Goal: Information Seeking & Learning: Learn about a topic

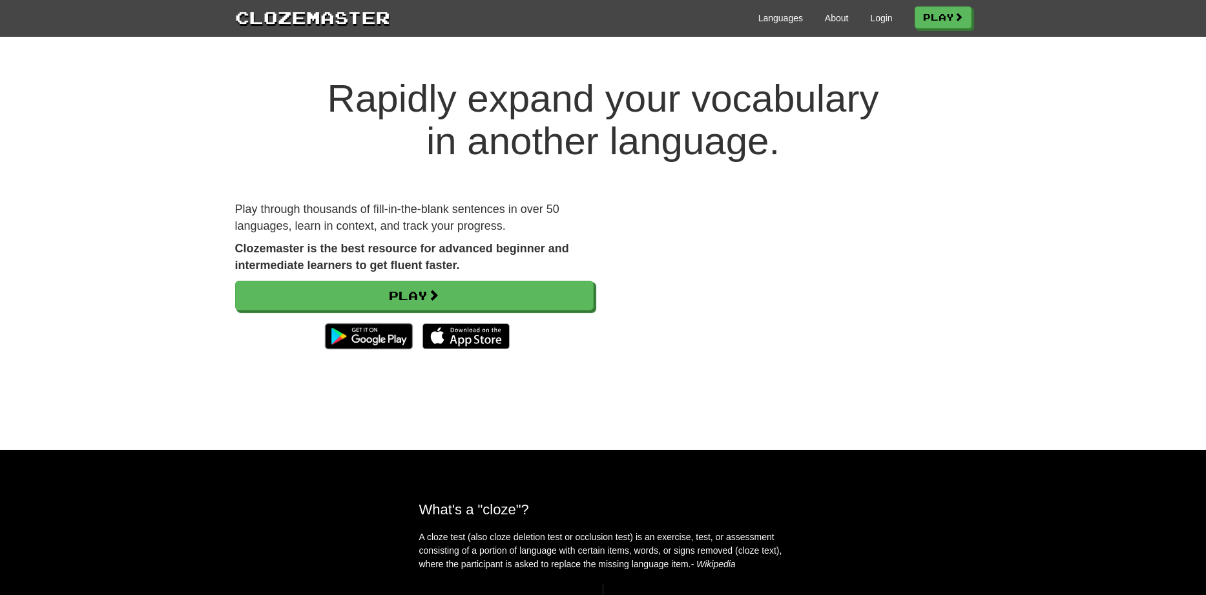
click at [881, 10] on div "Languages About Login Play" at bounding box center [680, 17] width 581 height 24
click at [878, 20] on link "Login" at bounding box center [881, 18] width 22 height 13
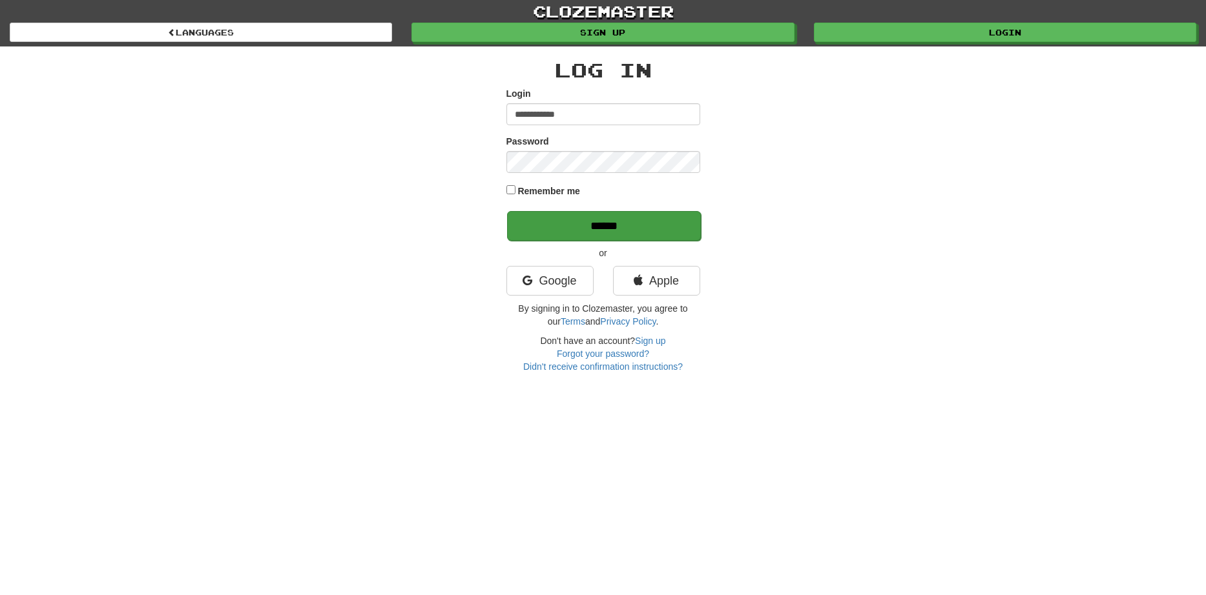
type input "**********"
click at [592, 226] on input "******" at bounding box center [604, 226] width 194 height 30
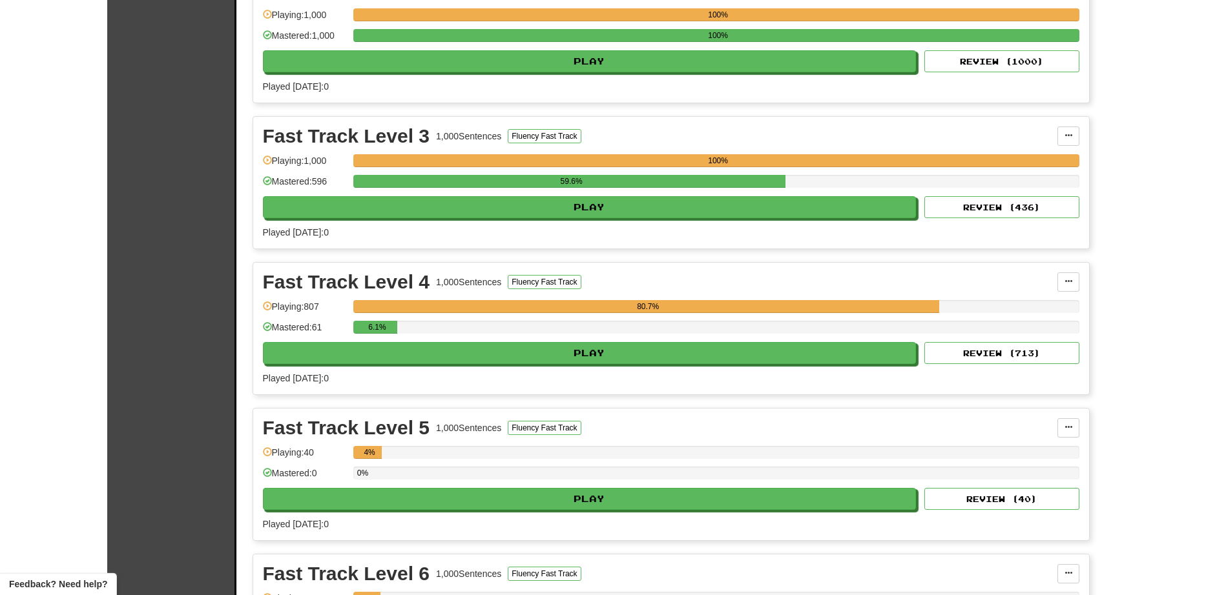
scroll to position [1693, 0]
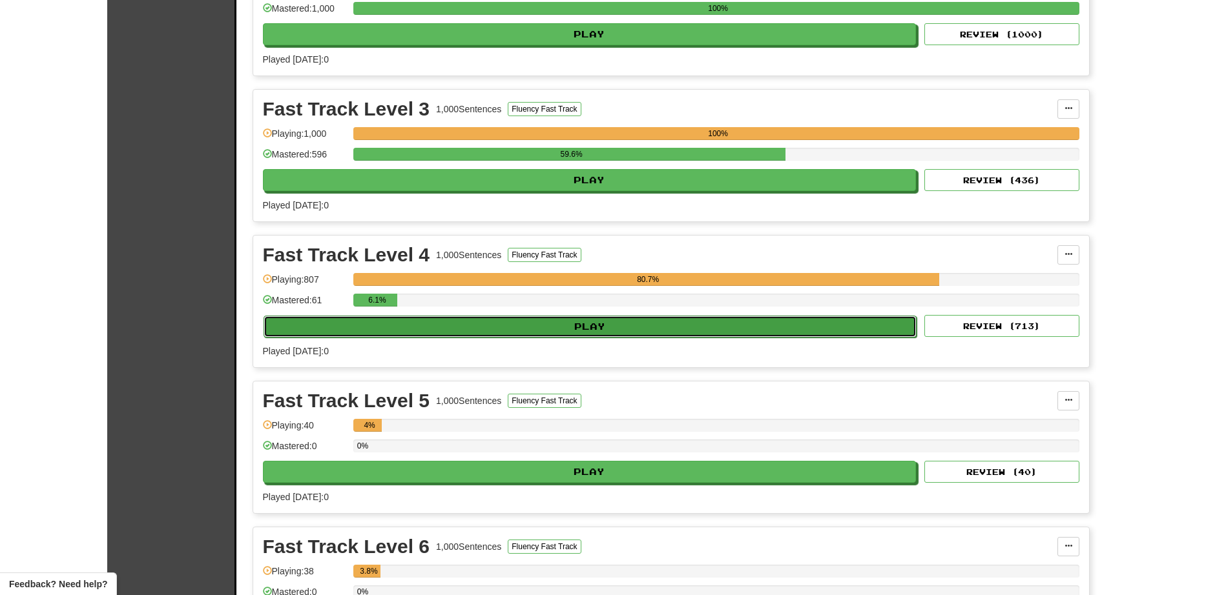
click at [560, 324] on button "Play" at bounding box center [589, 327] width 653 height 22
select select "**"
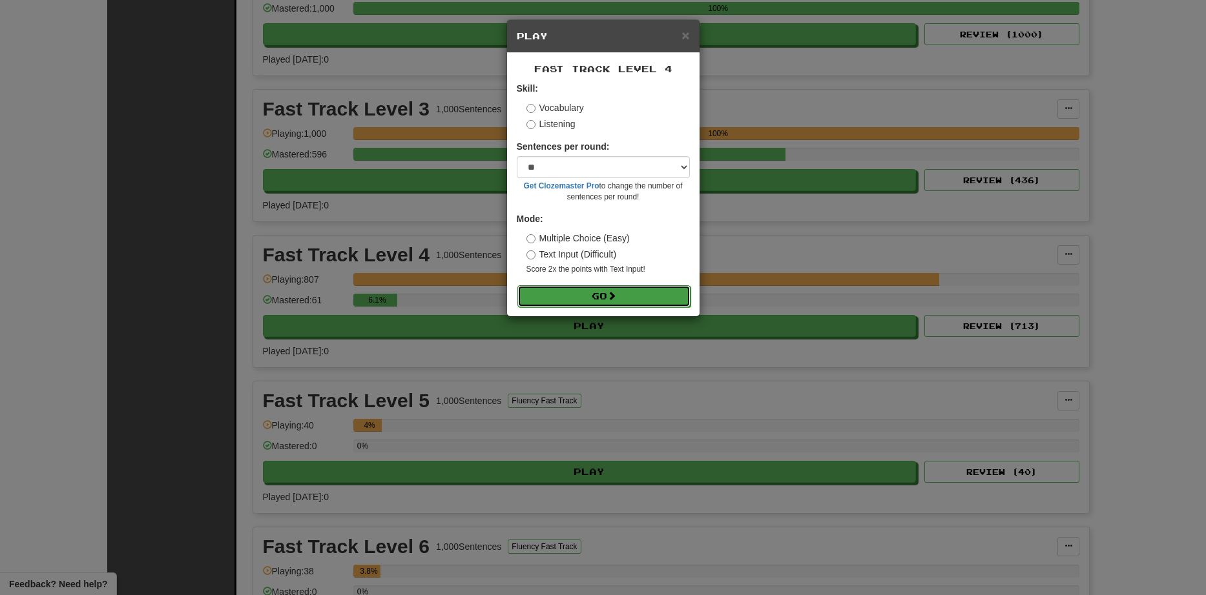
click at [577, 298] on button "Go" at bounding box center [603, 296] width 173 height 22
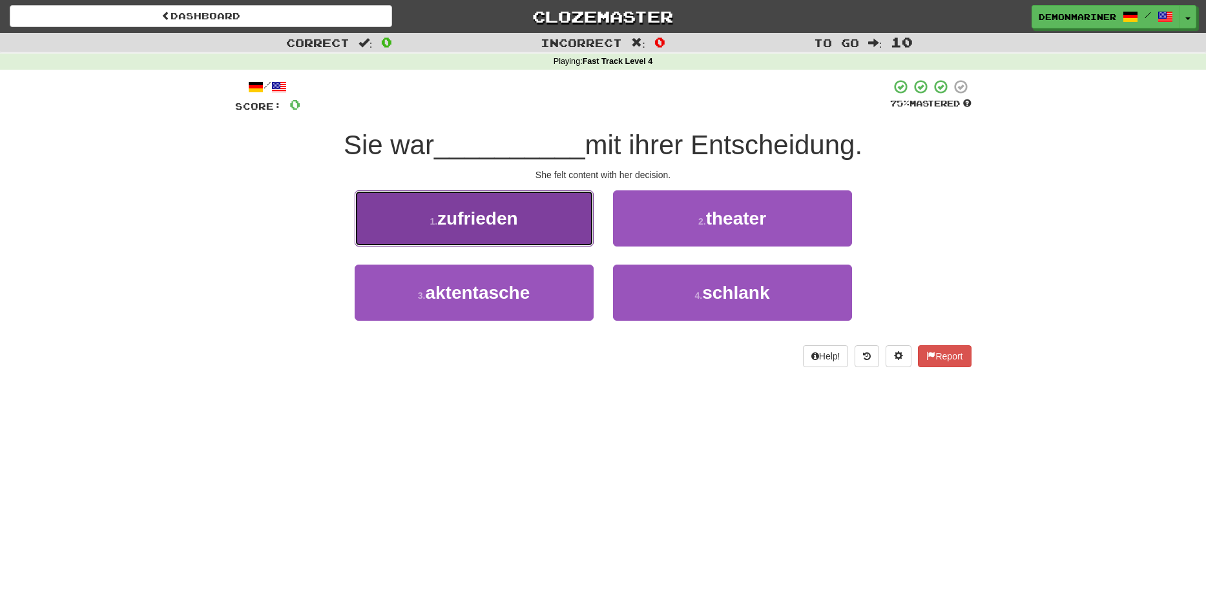
click at [450, 232] on button "1 . zufrieden" at bounding box center [473, 218] width 239 height 56
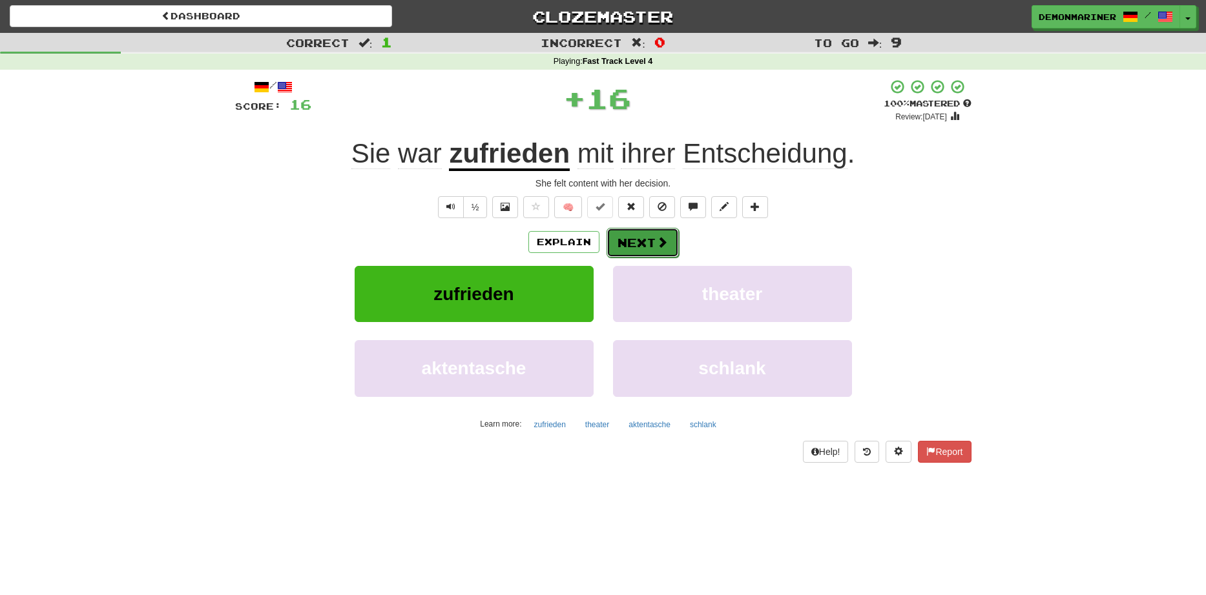
click at [644, 231] on button "Next" at bounding box center [642, 243] width 72 height 30
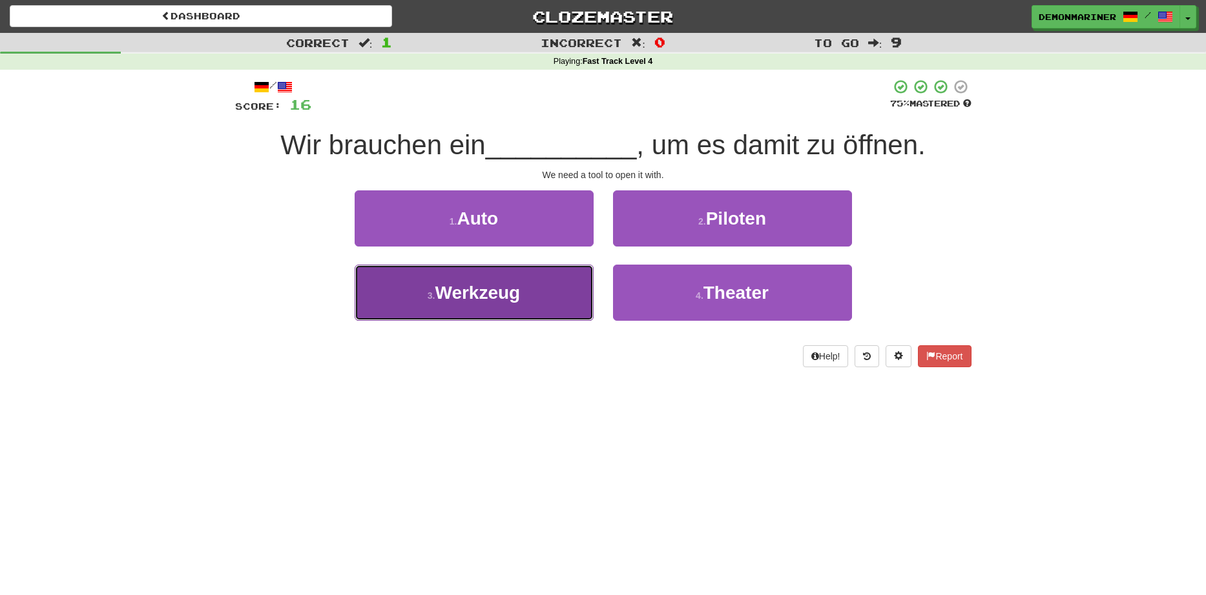
click at [424, 277] on button "3 . Werkzeug" at bounding box center [473, 293] width 239 height 56
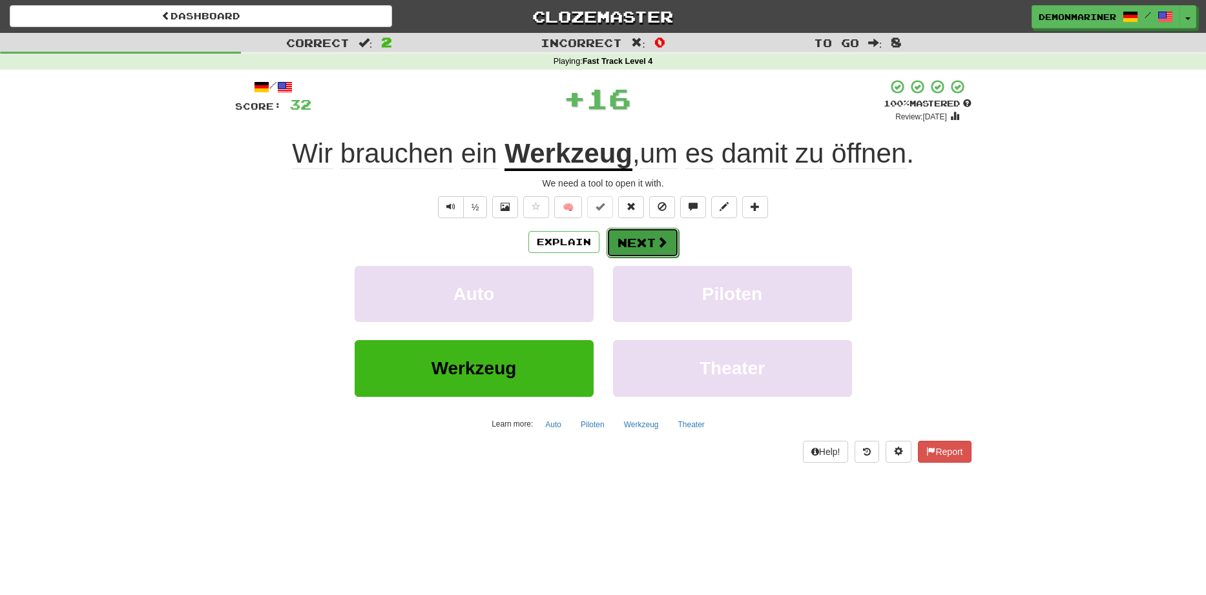
click at [656, 236] on span at bounding box center [662, 242] width 12 height 12
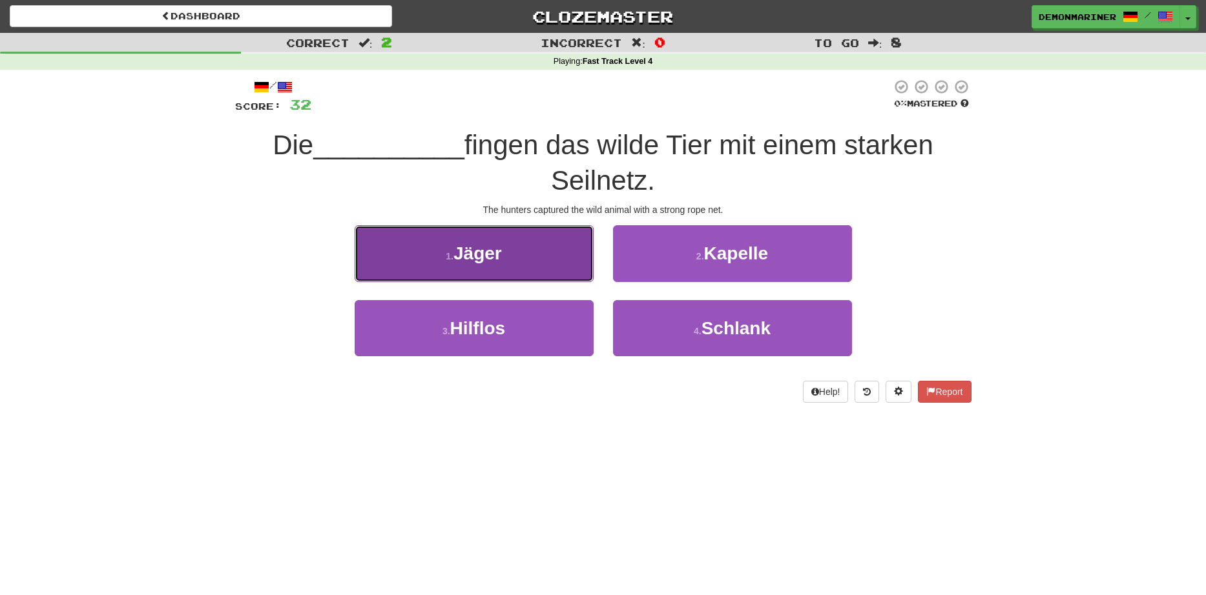
click at [429, 254] on button "1 . Jäger" at bounding box center [473, 253] width 239 height 56
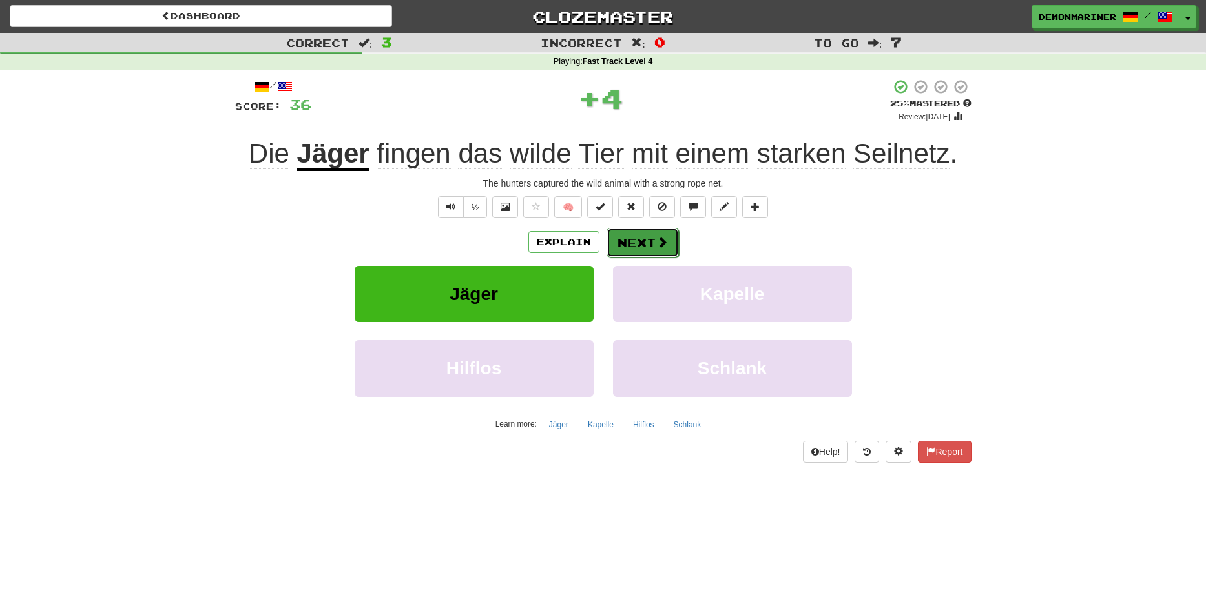
click at [648, 239] on button "Next" at bounding box center [642, 243] width 72 height 30
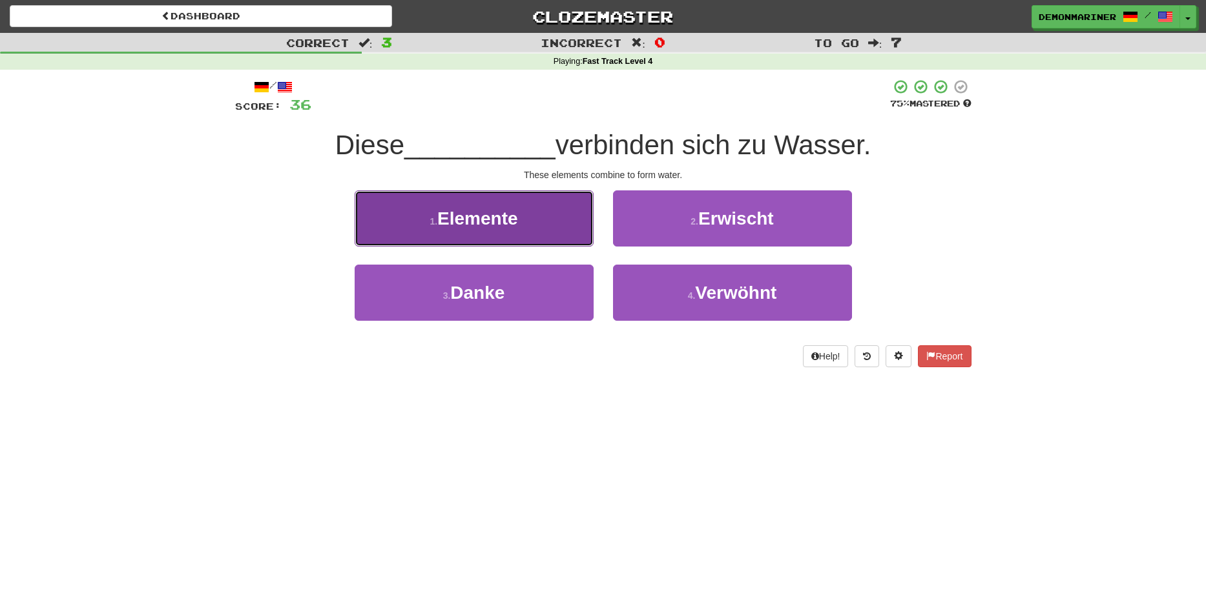
click at [491, 229] on span "Elemente" at bounding box center [477, 219] width 81 height 20
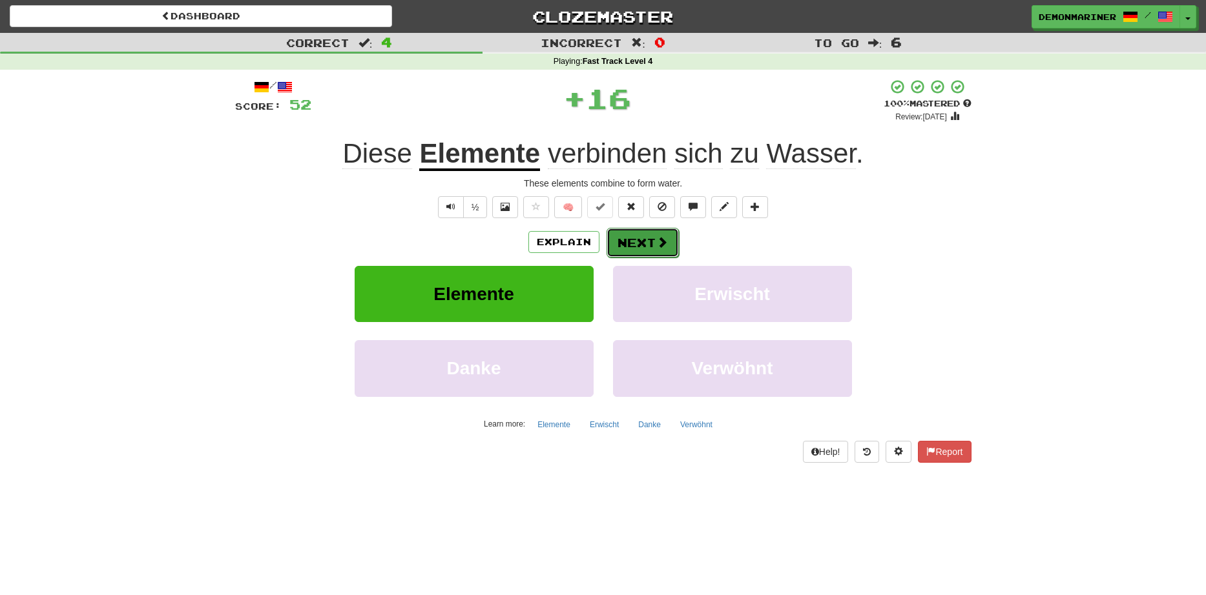
click at [629, 245] on button "Next" at bounding box center [642, 243] width 72 height 30
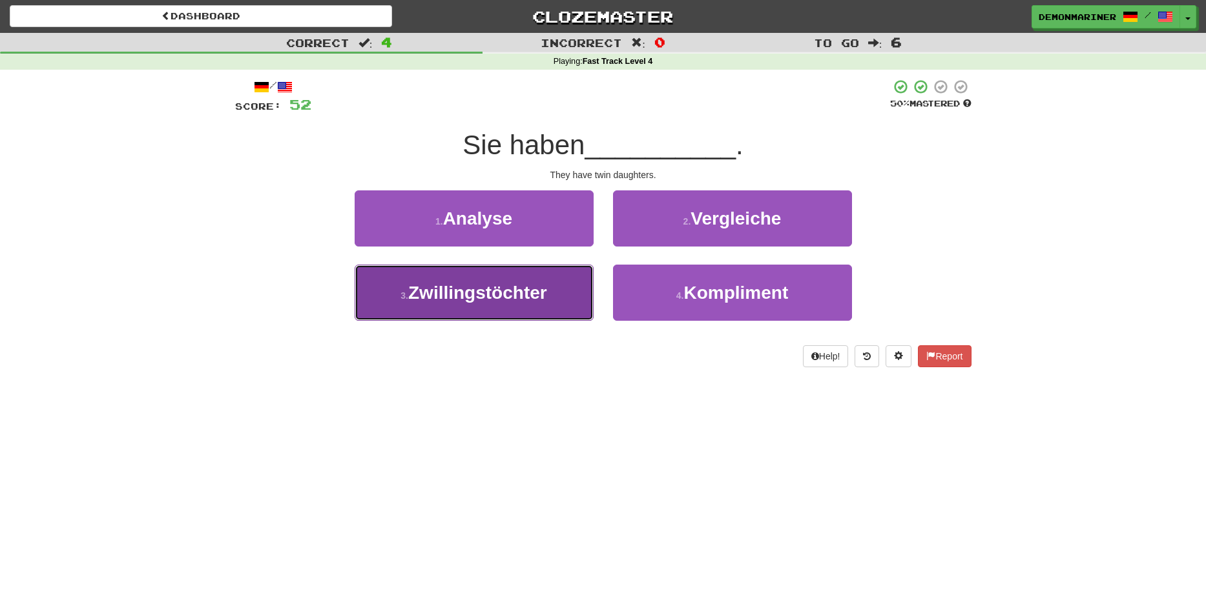
click at [435, 297] on span "Zwillingstöchter" at bounding box center [477, 293] width 139 height 20
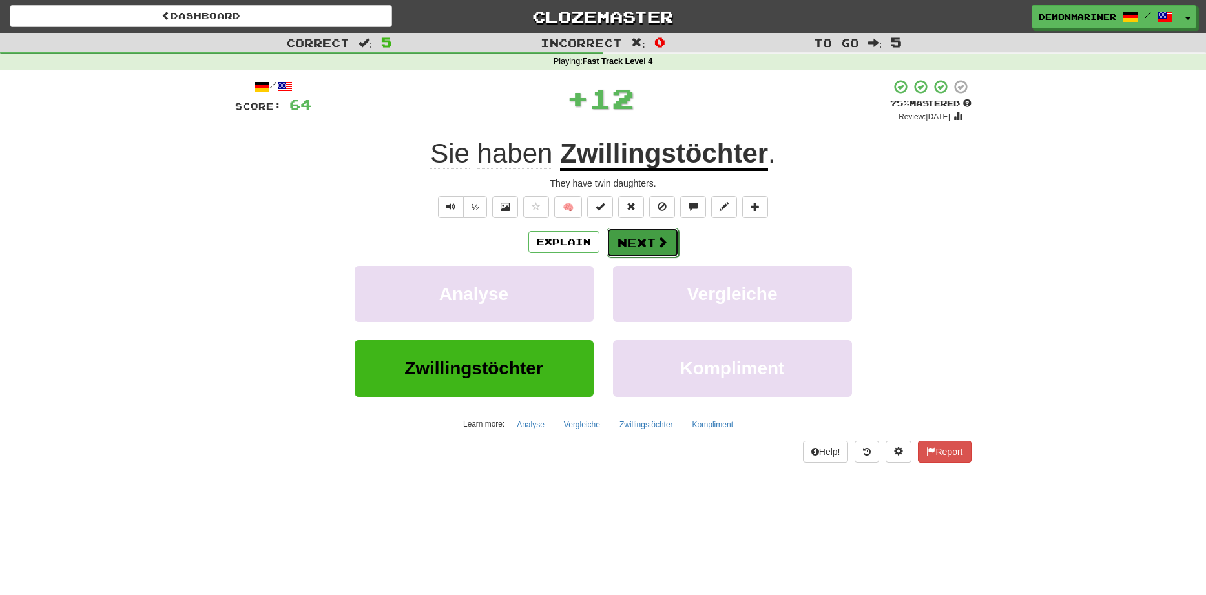
click at [660, 234] on button "Next" at bounding box center [642, 243] width 72 height 30
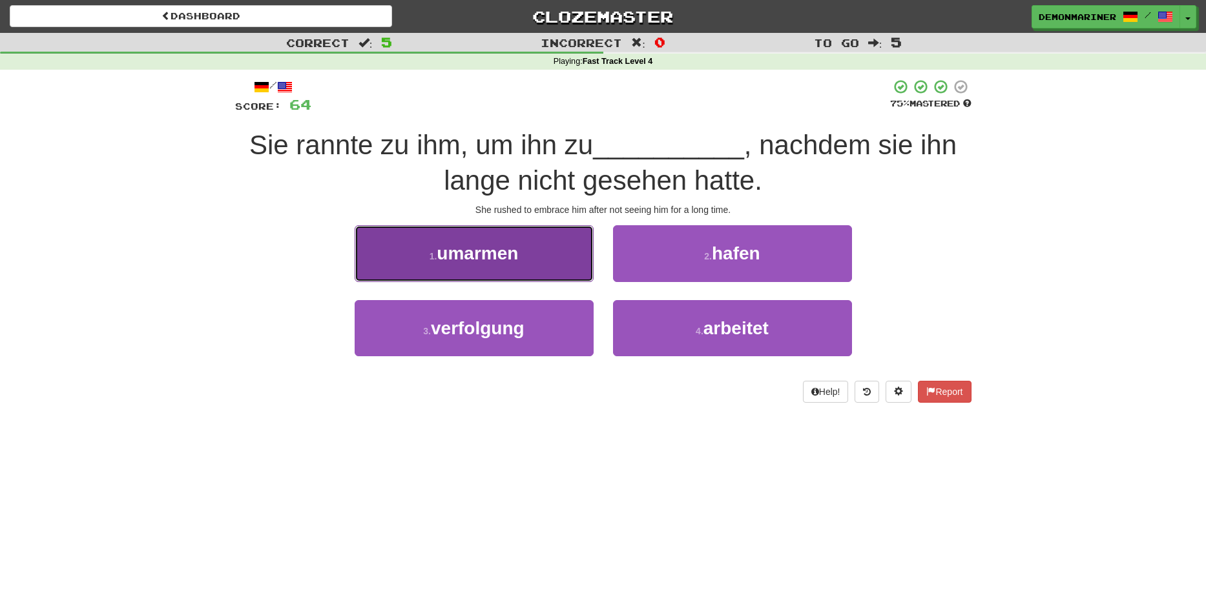
click at [441, 236] on button "1 . umarmen" at bounding box center [473, 253] width 239 height 56
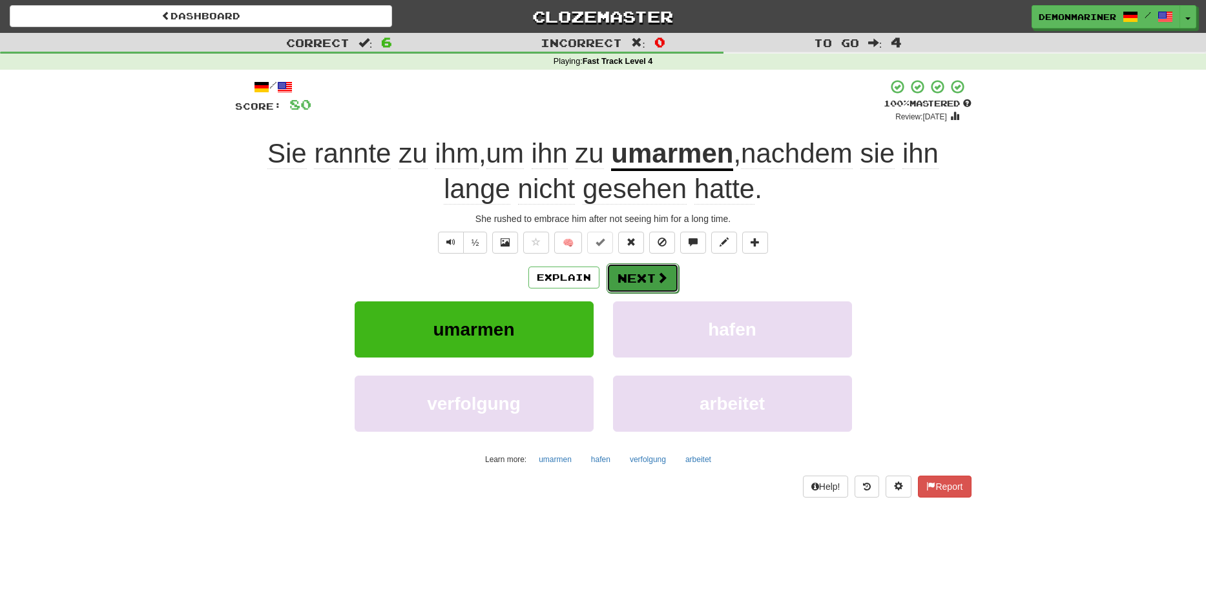
click at [633, 271] on button "Next" at bounding box center [642, 278] width 72 height 30
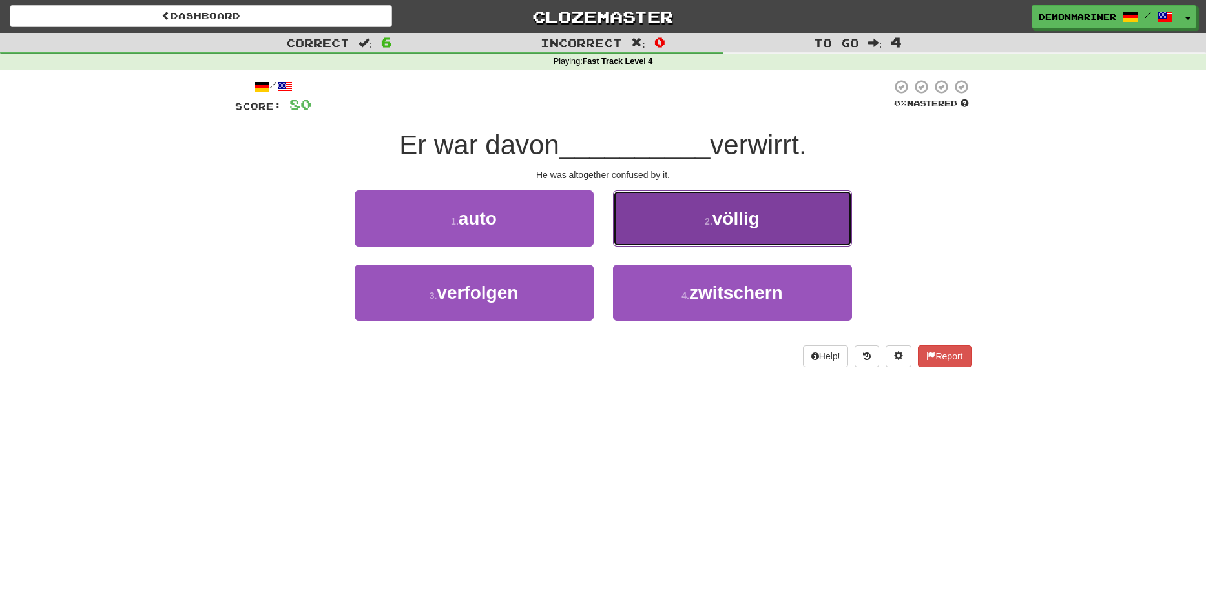
click at [695, 221] on button "2 . völlig" at bounding box center [732, 218] width 239 height 56
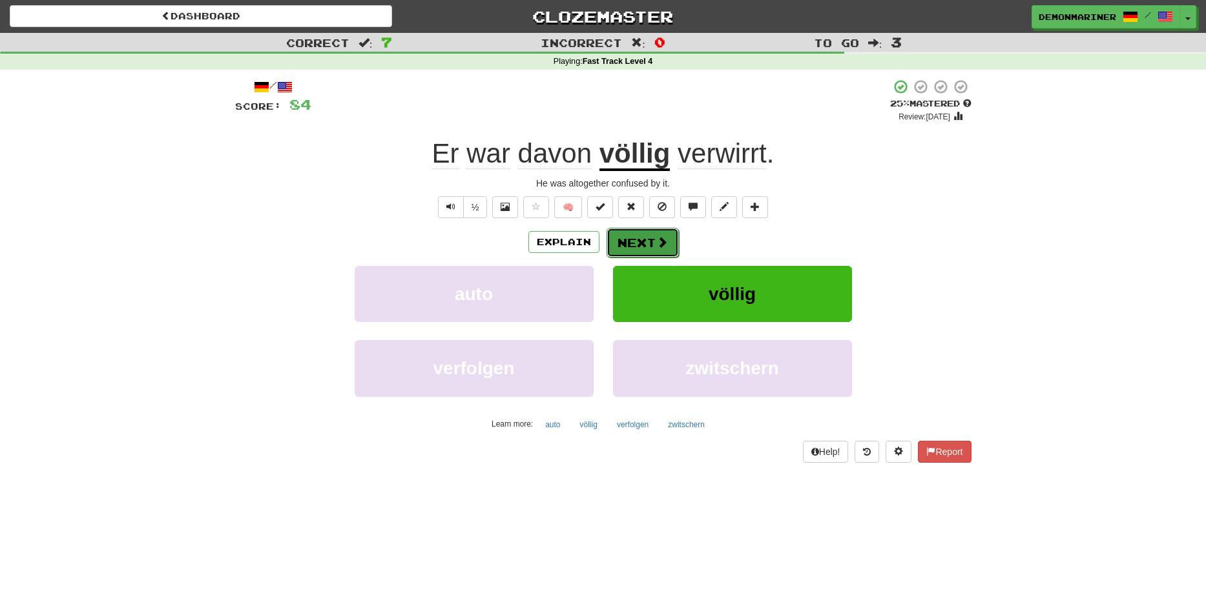
click at [650, 241] on button "Next" at bounding box center [642, 243] width 72 height 30
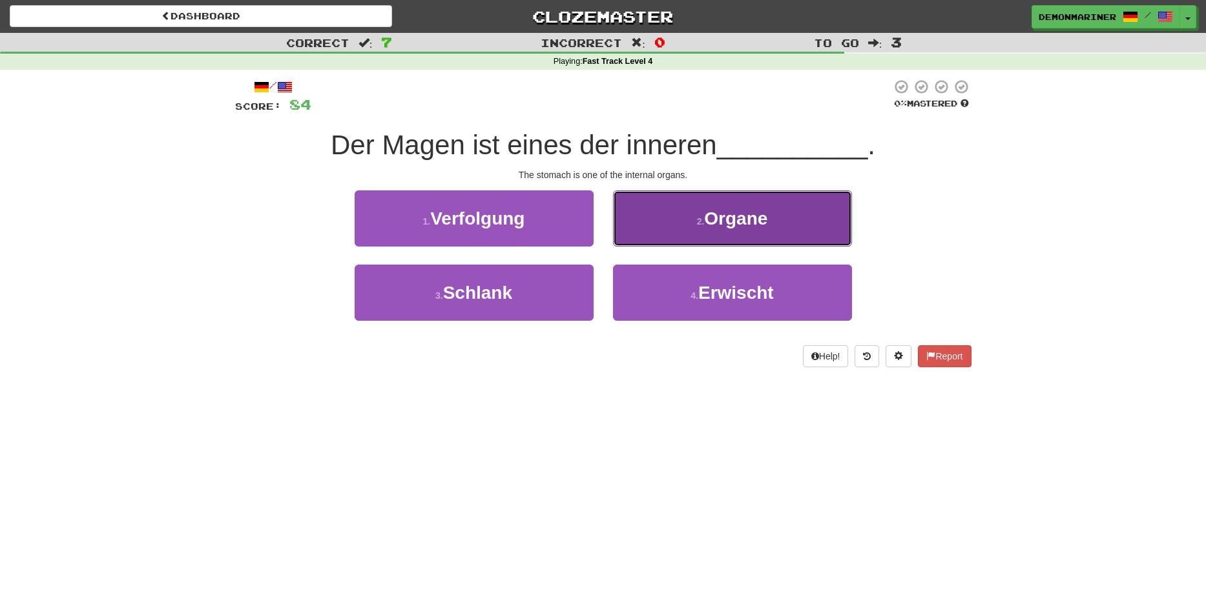
click at [673, 214] on button "2 . Organe" at bounding box center [732, 218] width 239 height 56
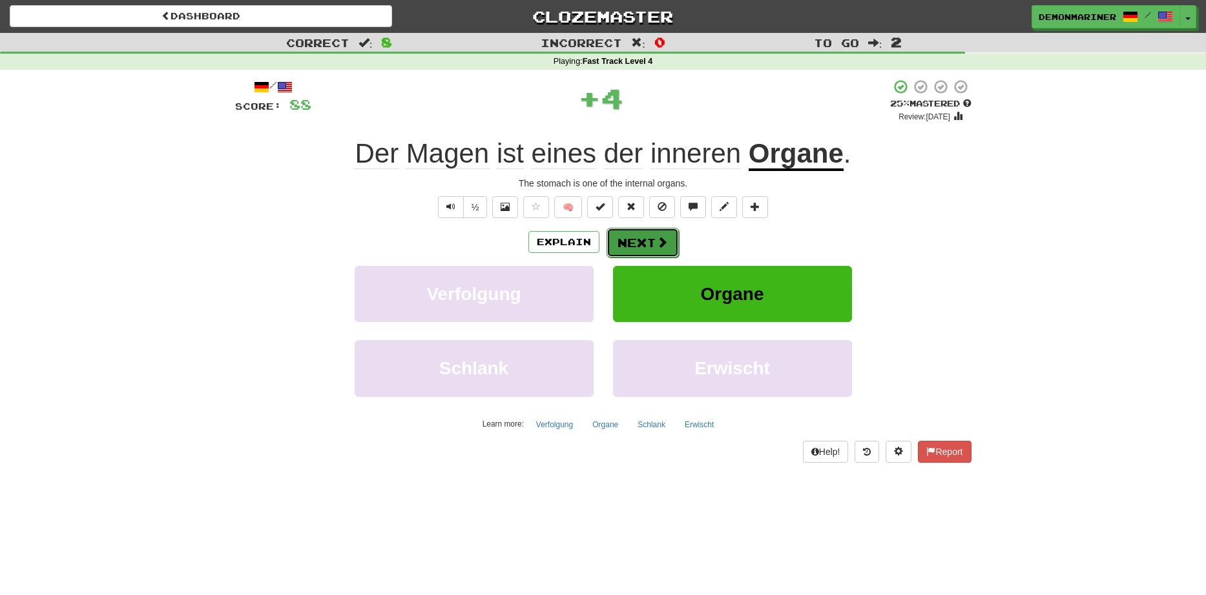
click at [633, 250] on button "Next" at bounding box center [642, 243] width 72 height 30
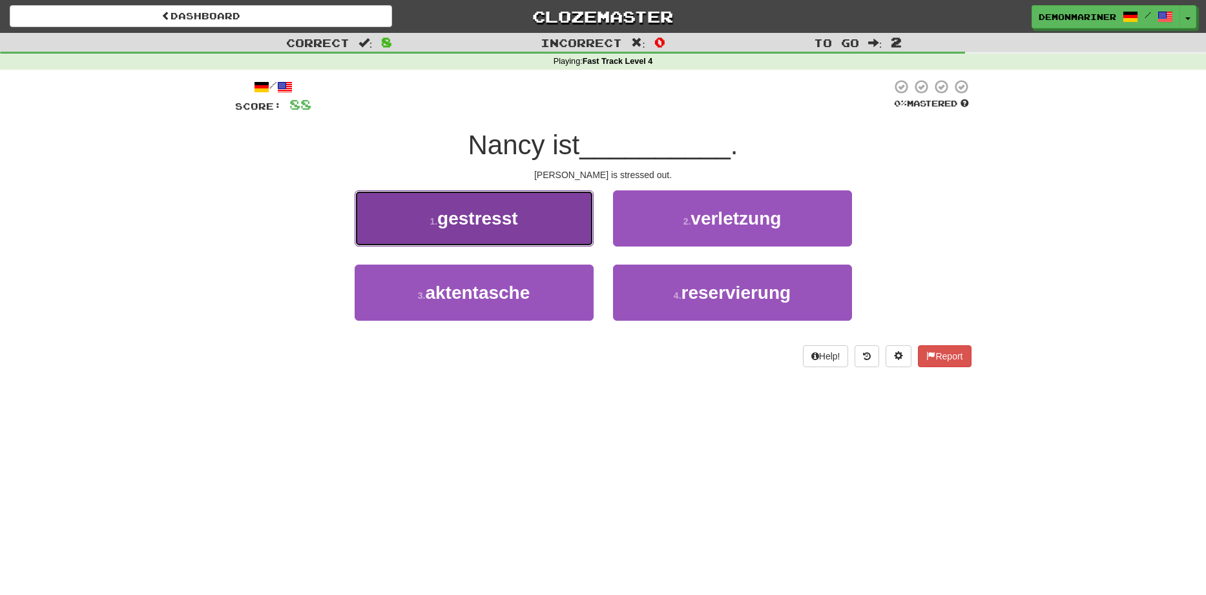
click at [426, 230] on button "1 . gestresst" at bounding box center [473, 218] width 239 height 56
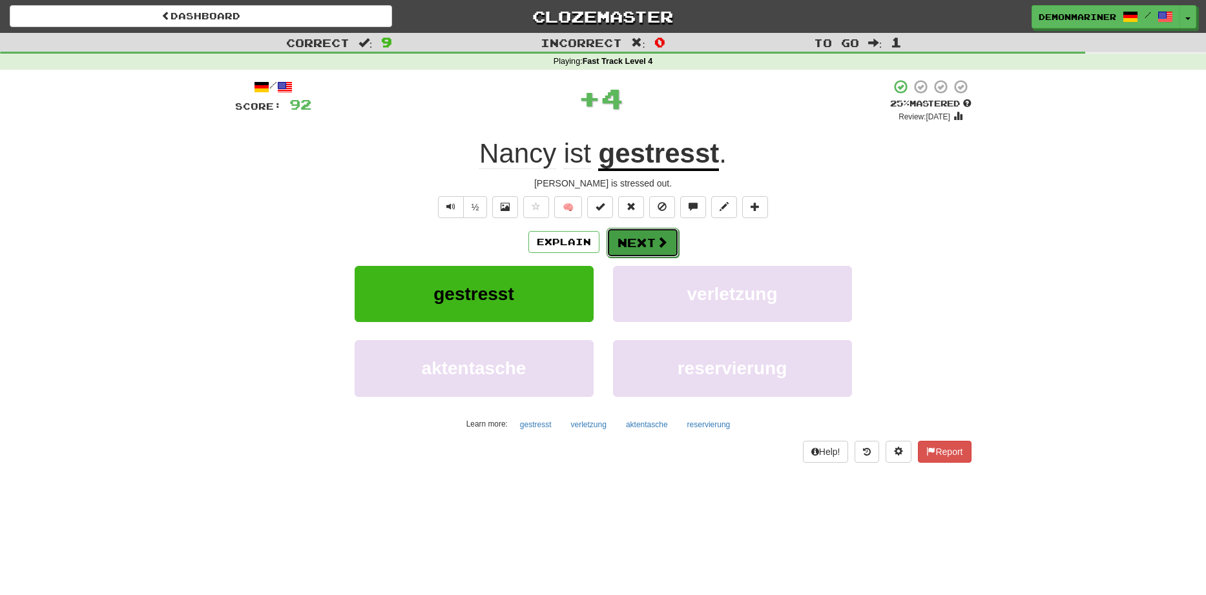
click at [633, 238] on button "Next" at bounding box center [642, 243] width 72 height 30
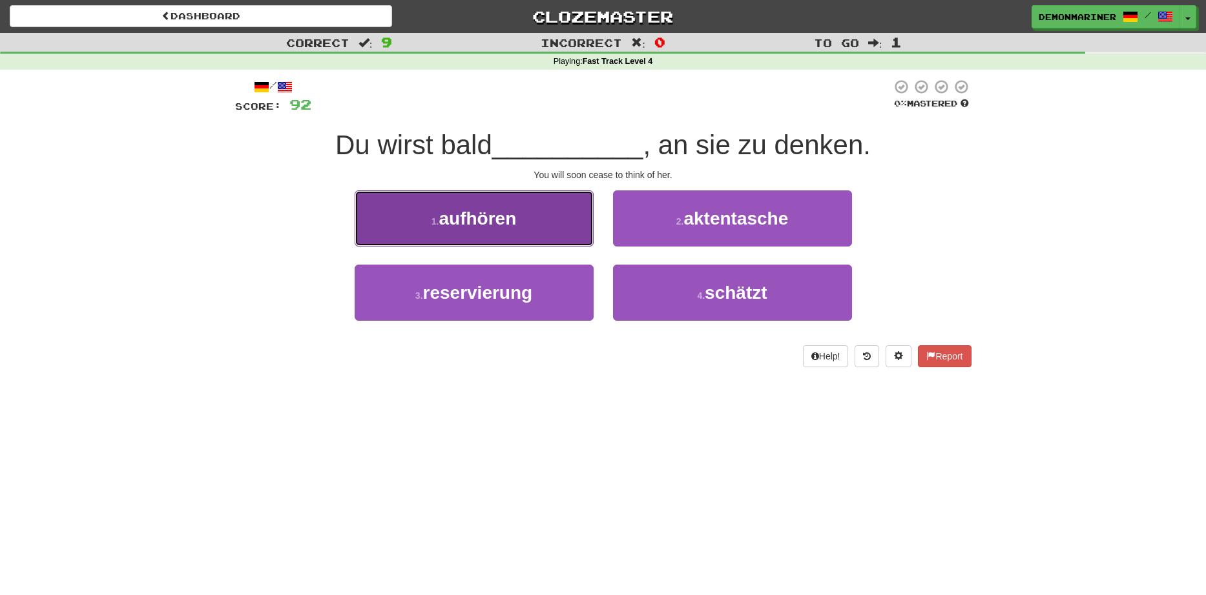
click at [511, 222] on span "aufhören" at bounding box center [476, 219] width 77 height 20
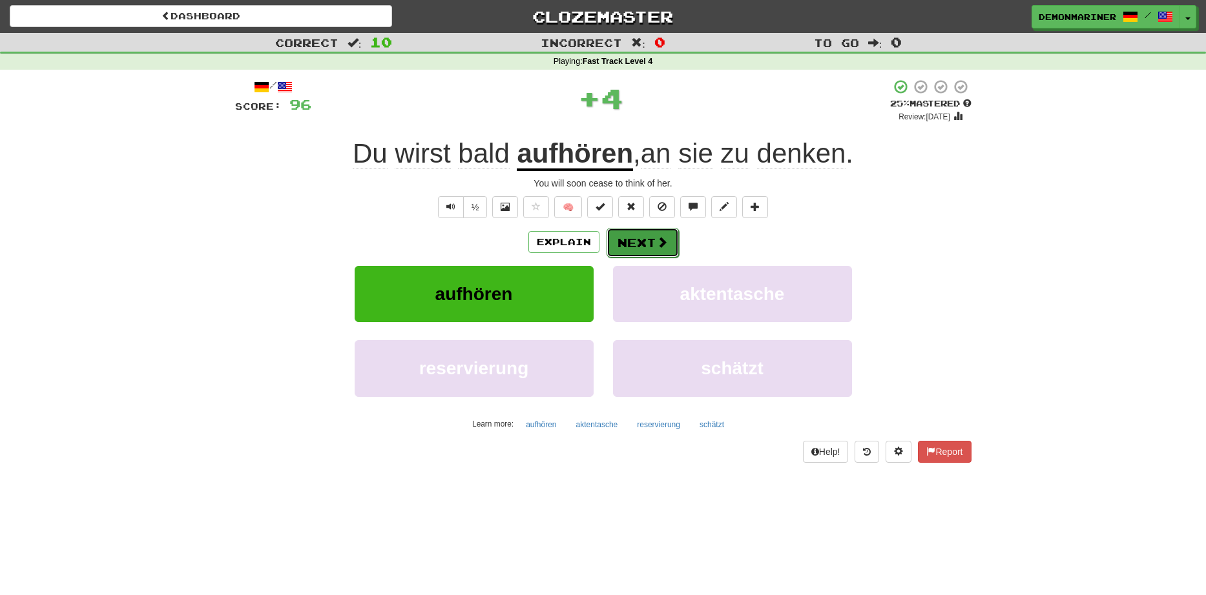
click at [645, 236] on button "Next" at bounding box center [642, 243] width 72 height 30
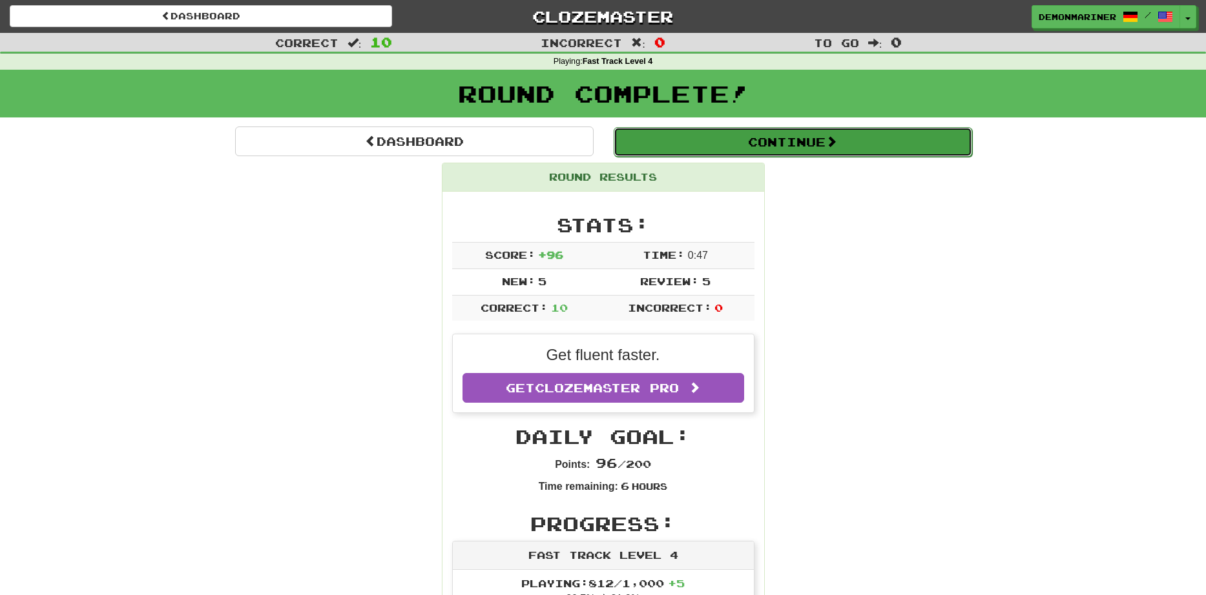
click at [748, 139] on button "Continue" at bounding box center [792, 142] width 358 height 30
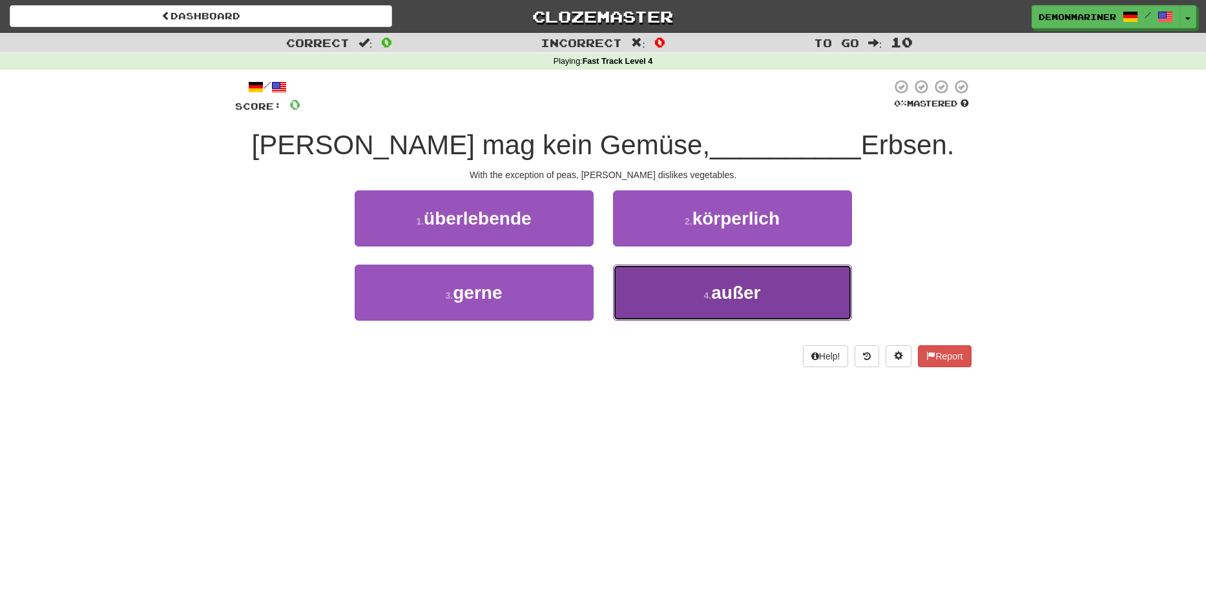
click at [724, 284] on span "außer" at bounding box center [735, 293] width 49 height 20
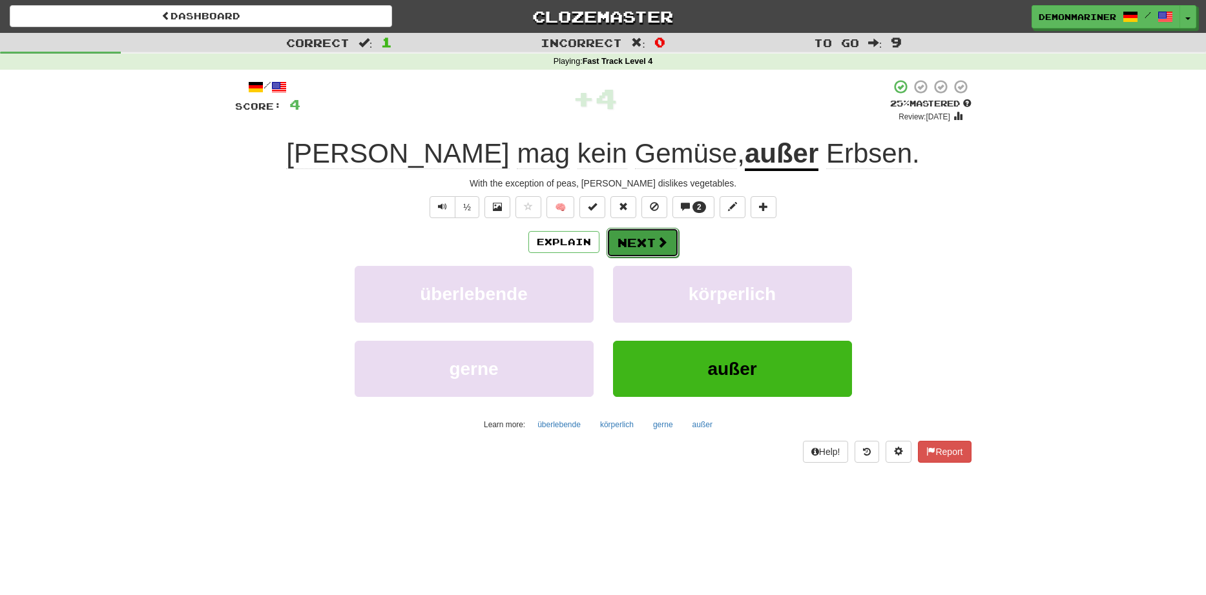
click at [627, 245] on button "Next" at bounding box center [642, 243] width 72 height 30
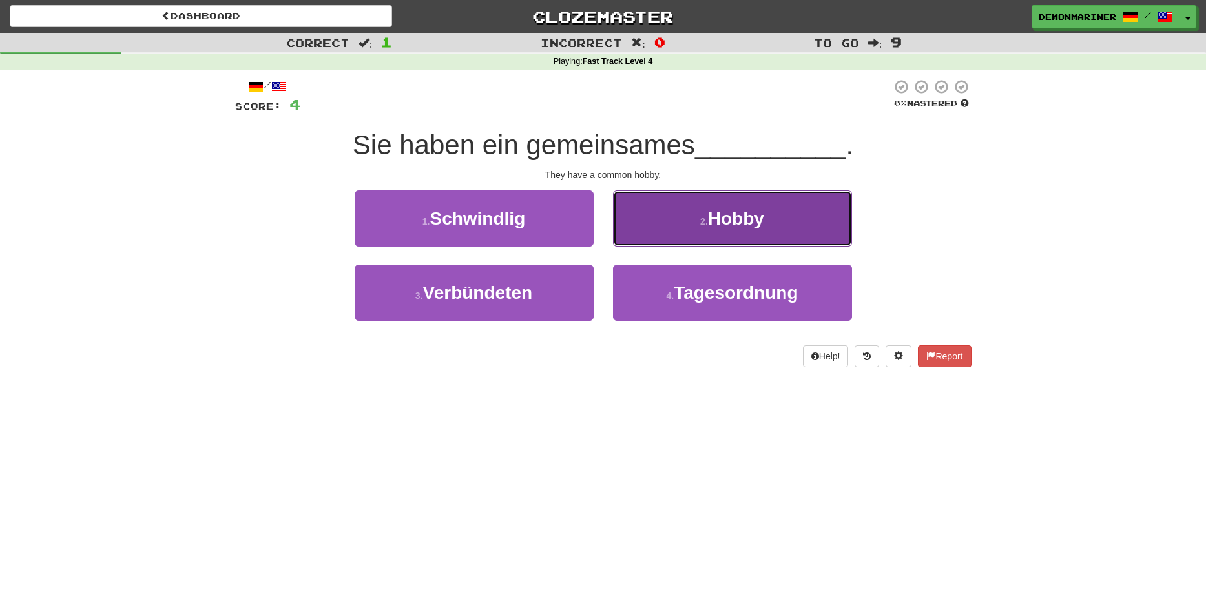
click at [708, 210] on button "2 . Hobby" at bounding box center [732, 218] width 239 height 56
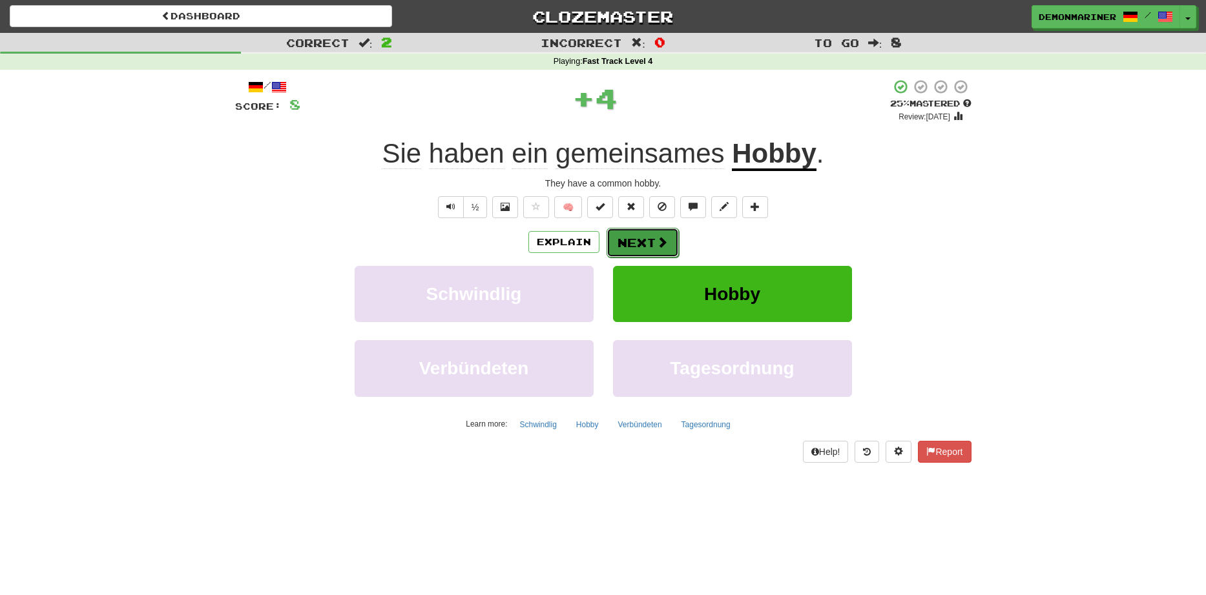
click at [641, 249] on button "Next" at bounding box center [642, 243] width 72 height 30
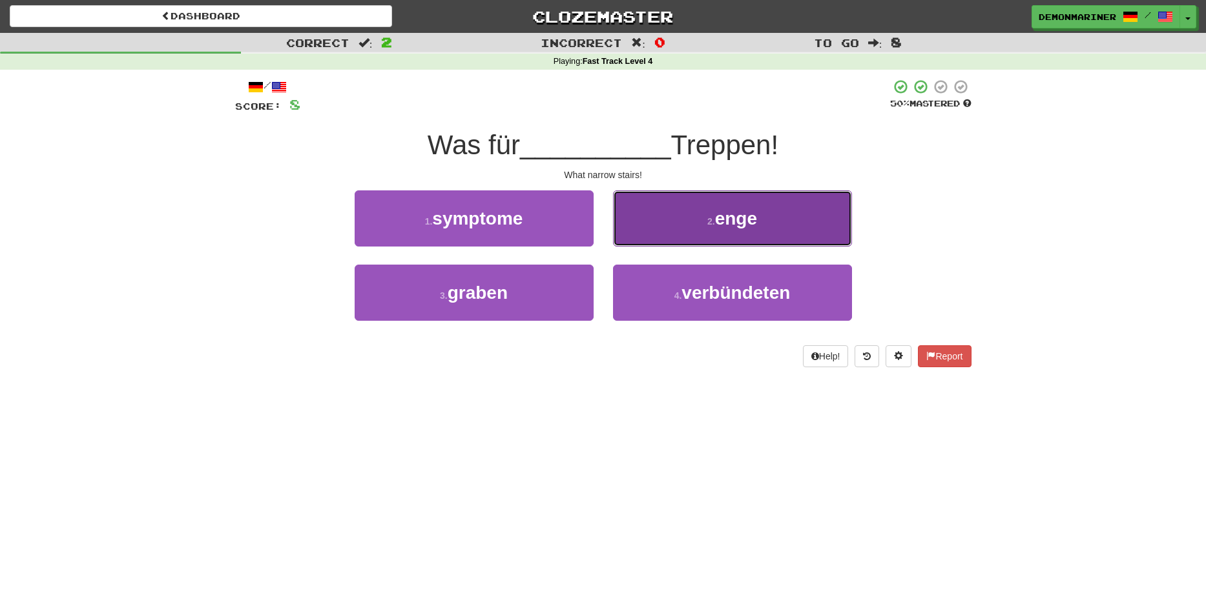
click at [703, 218] on button "2 . enge" at bounding box center [732, 218] width 239 height 56
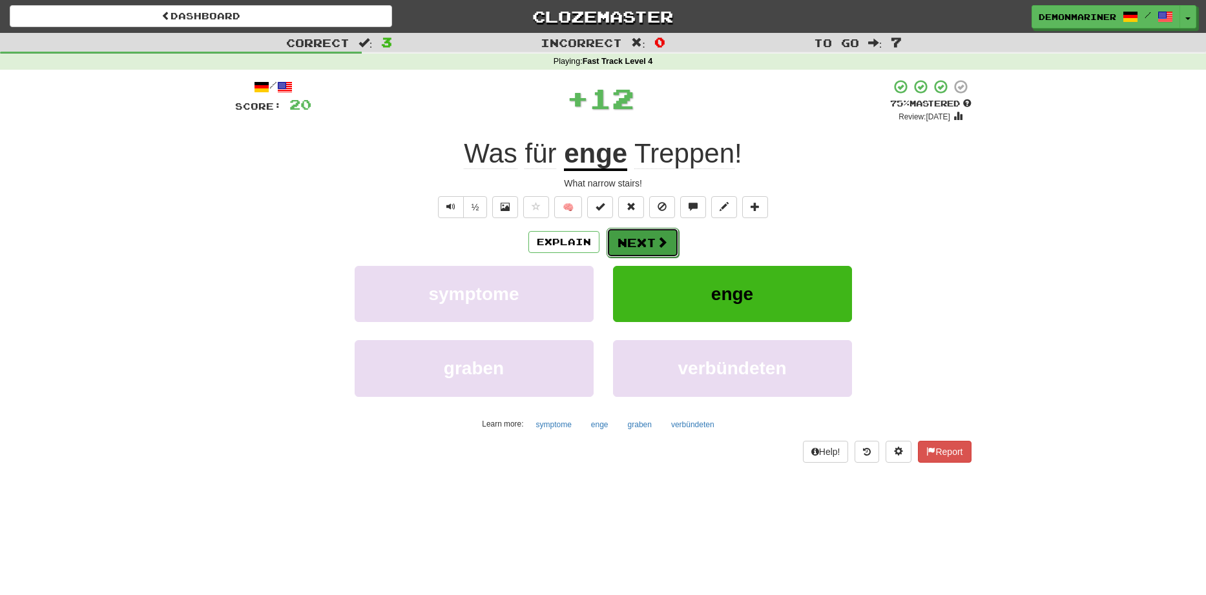
click at [650, 247] on button "Next" at bounding box center [642, 243] width 72 height 30
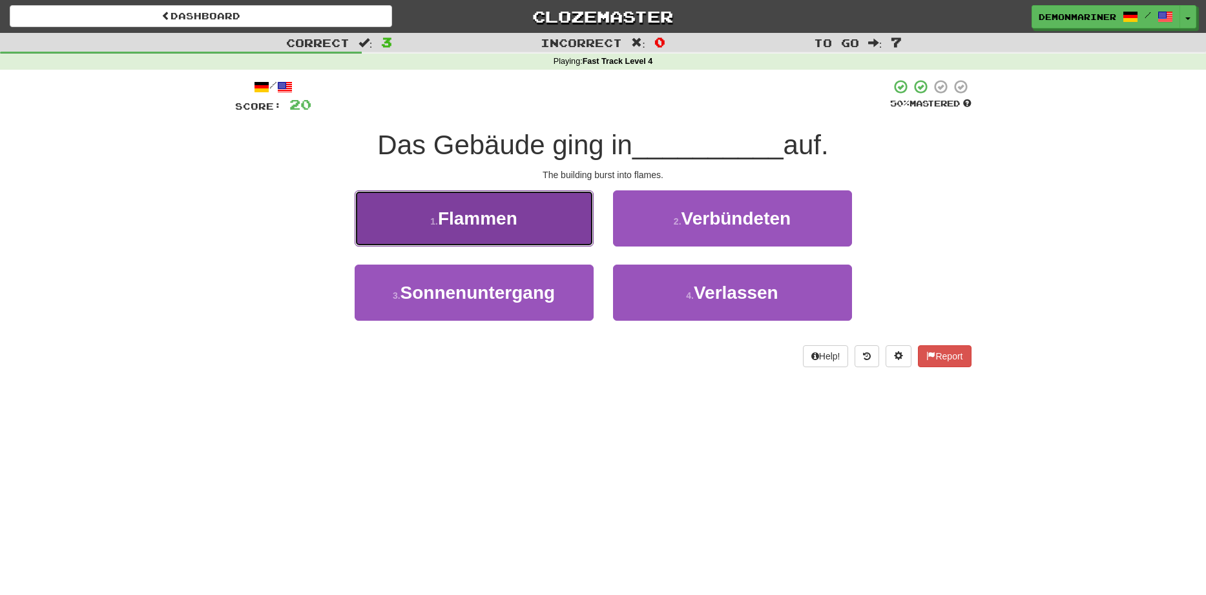
click at [467, 224] on span "Flammen" at bounding box center [477, 219] width 79 height 20
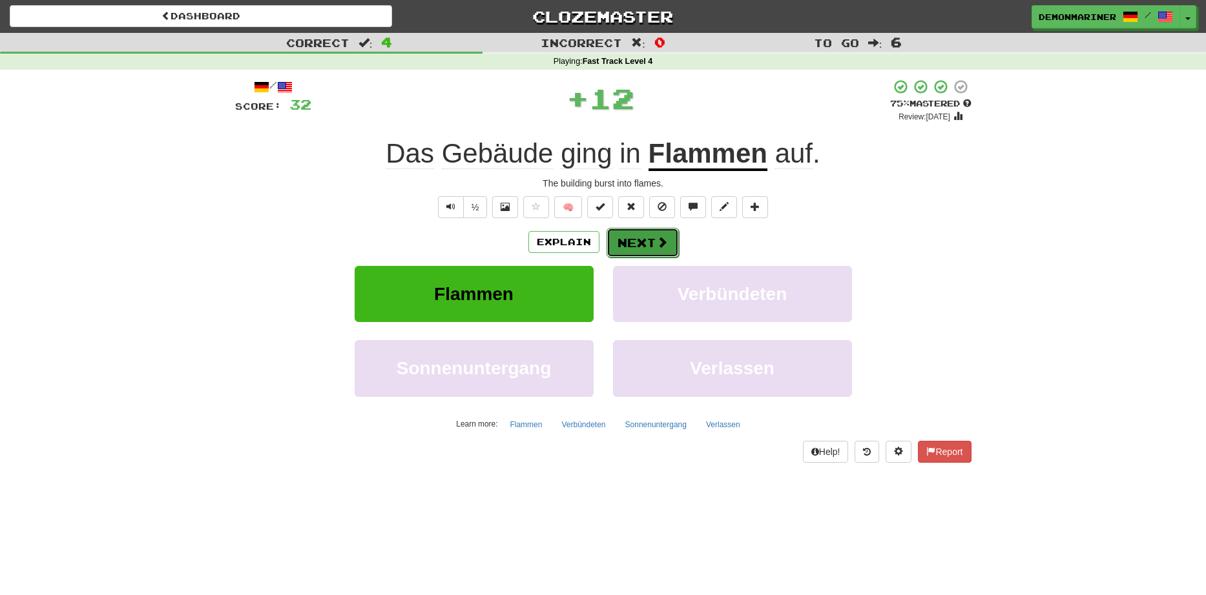
click at [642, 245] on button "Next" at bounding box center [642, 243] width 72 height 30
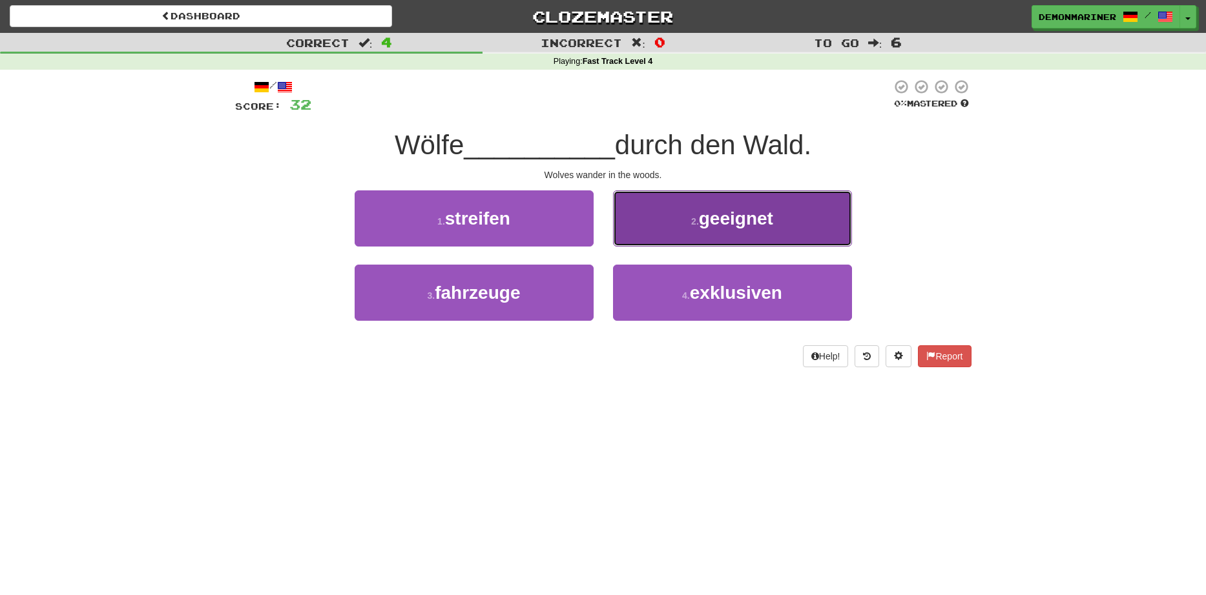
click at [695, 213] on button "2 . geeignet" at bounding box center [732, 218] width 239 height 56
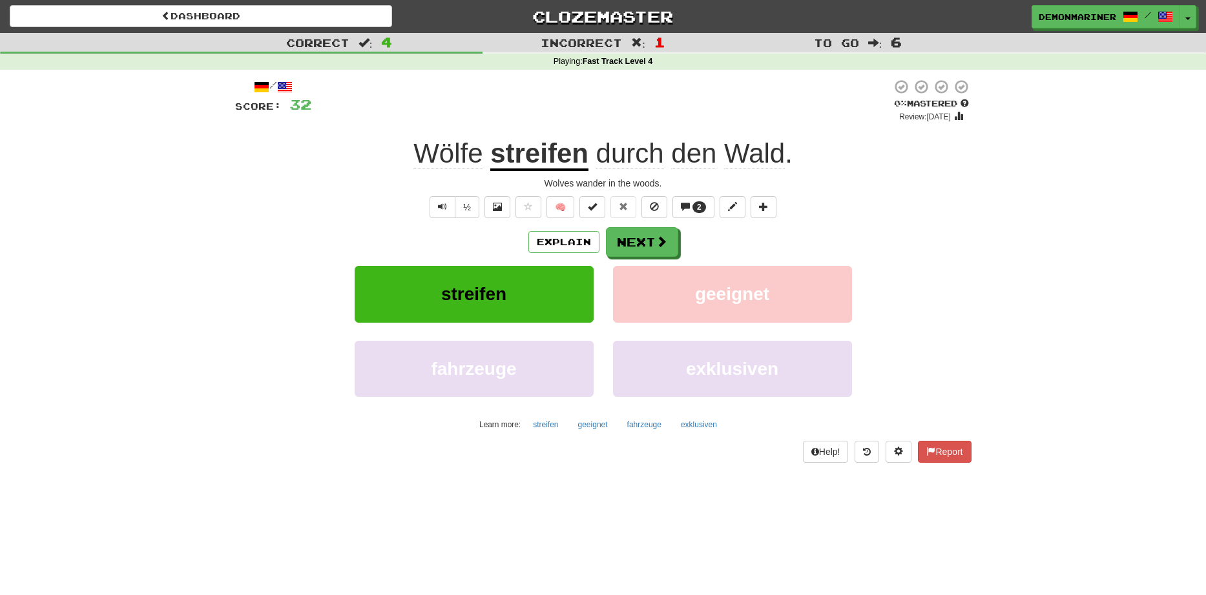
click at [546, 156] on u "streifen" at bounding box center [539, 154] width 98 height 33
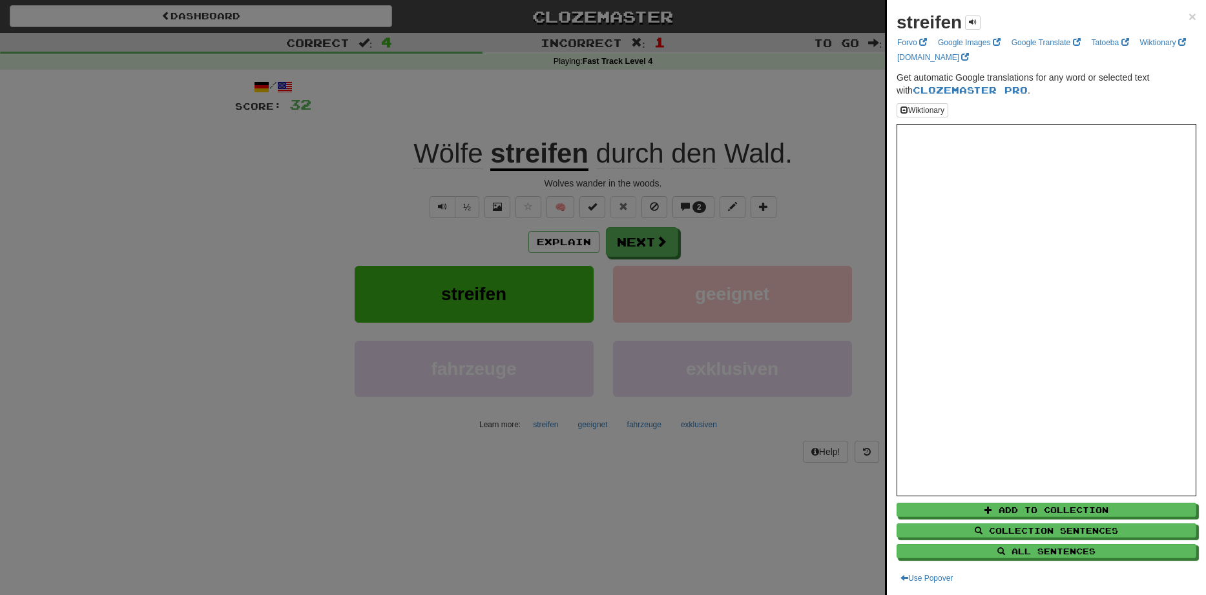
click at [258, 218] on div at bounding box center [603, 297] width 1206 height 595
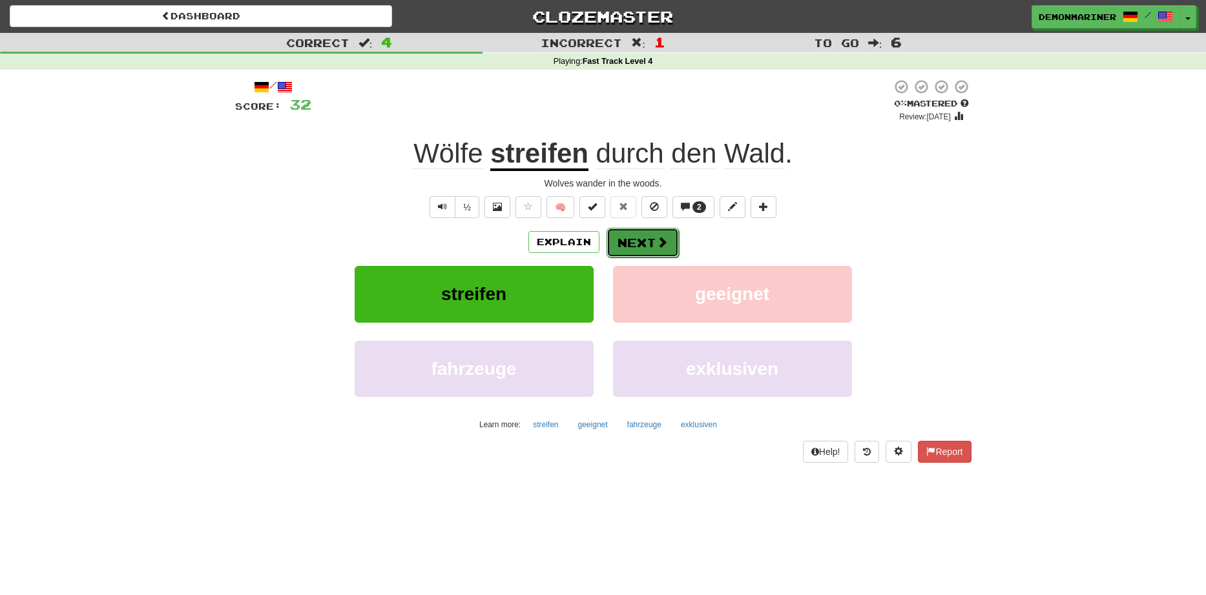
click at [660, 234] on button "Next" at bounding box center [642, 243] width 72 height 30
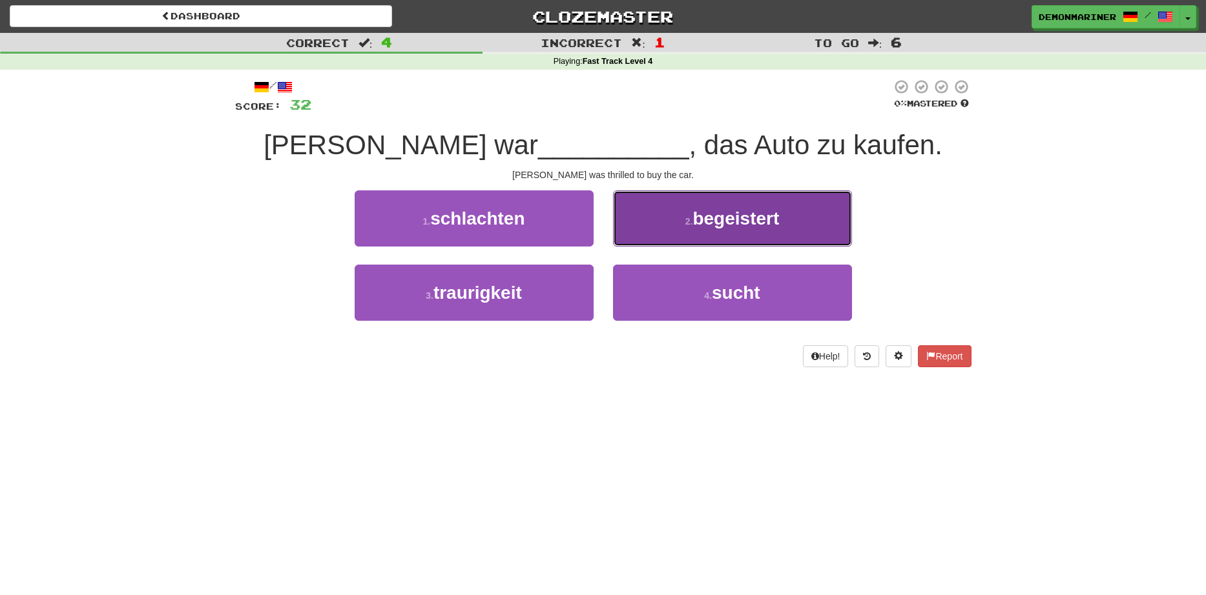
click at [710, 233] on button "2 . begeistert" at bounding box center [732, 218] width 239 height 56
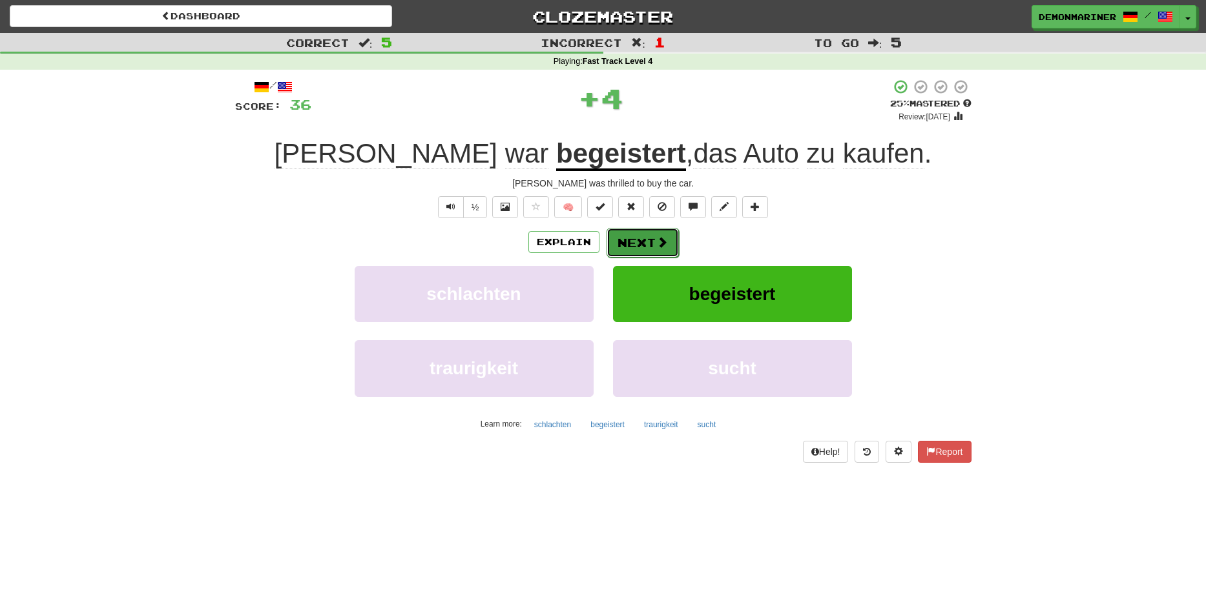
click at [652, 241] on button "Next" at bounding box center [642, 243] width 72 height 30
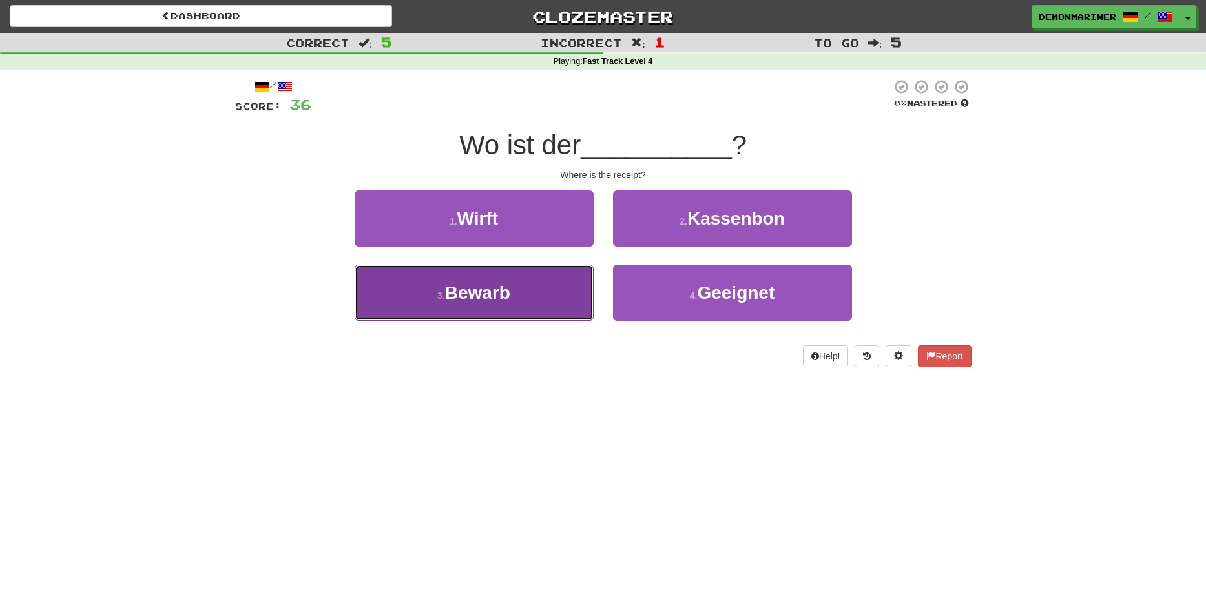
click at [466, 300] on span "Bewarb" at bounding box center [477, 293] width 65 height 20
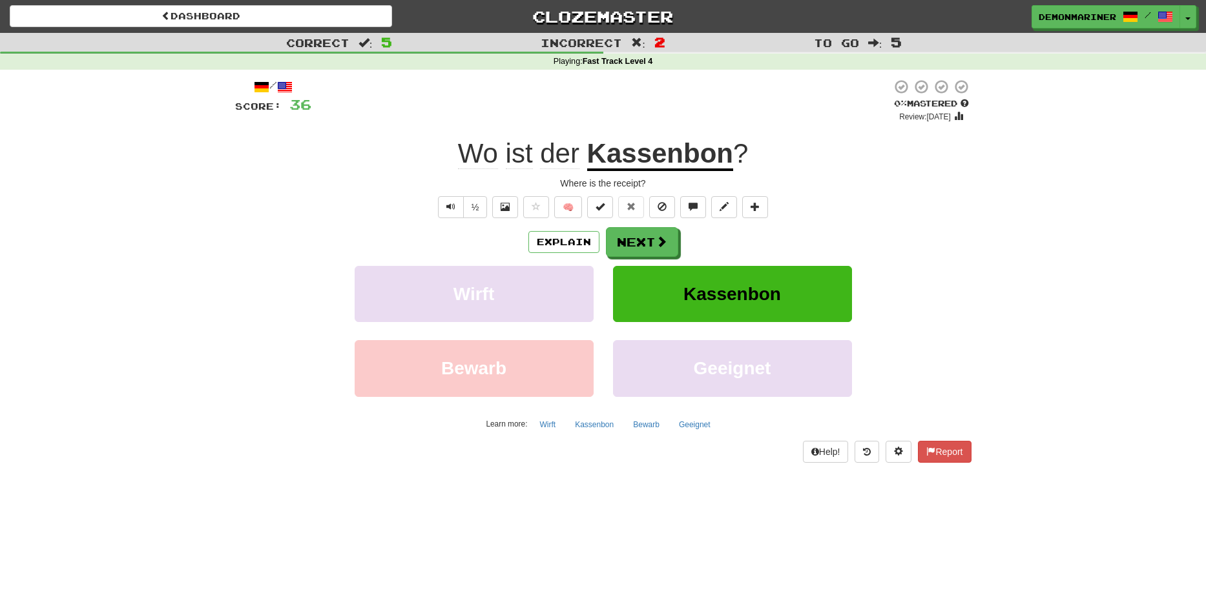
click at [698, 159] on u "Kassenbon" at bounding box center [660, 154] width 146 height 33
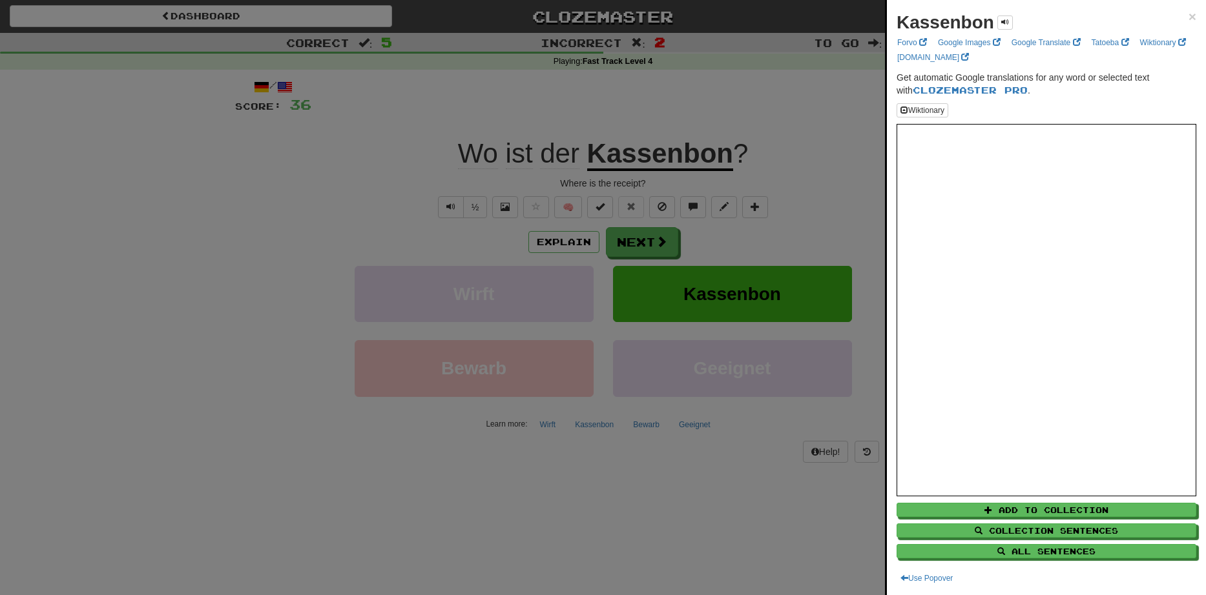
click at [236, 238] on div at bounding box center [603, 297] width 1206 height 595
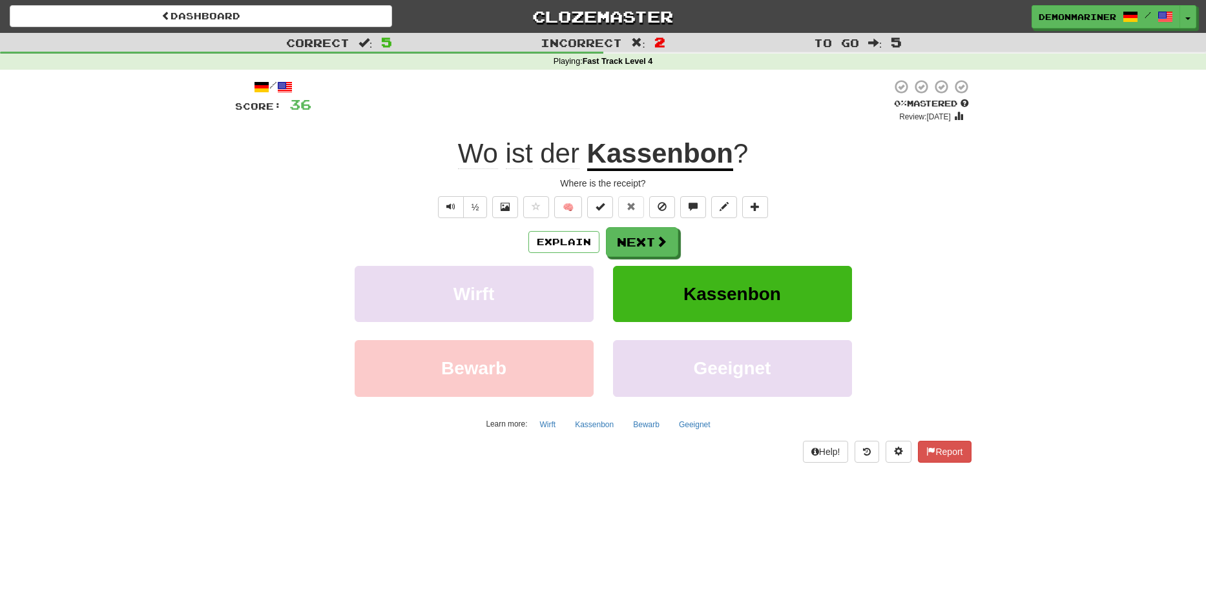
click at [678, 241] on div "Explain Next" at bounding box center [603, 242] width 736 height 30
click at [638, 243] on button "Next" at bounding box center [642, 243] width 72 height 30
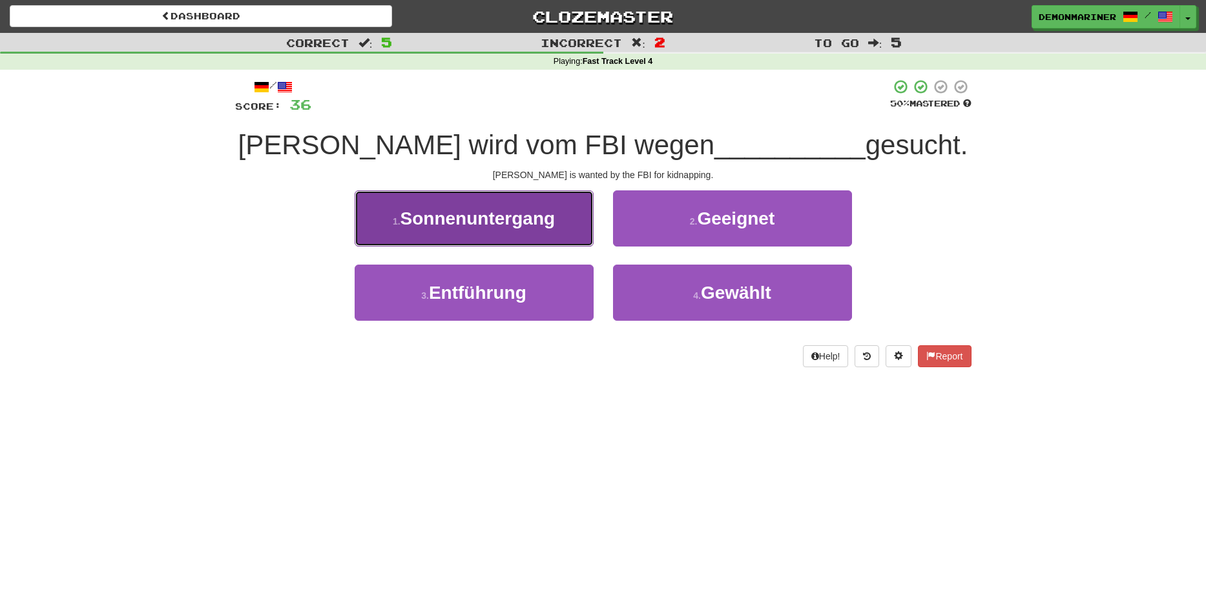
click at [424, 229] on span "Sonnenuntergang" at bounding box center [477, 219] width 155 height 20
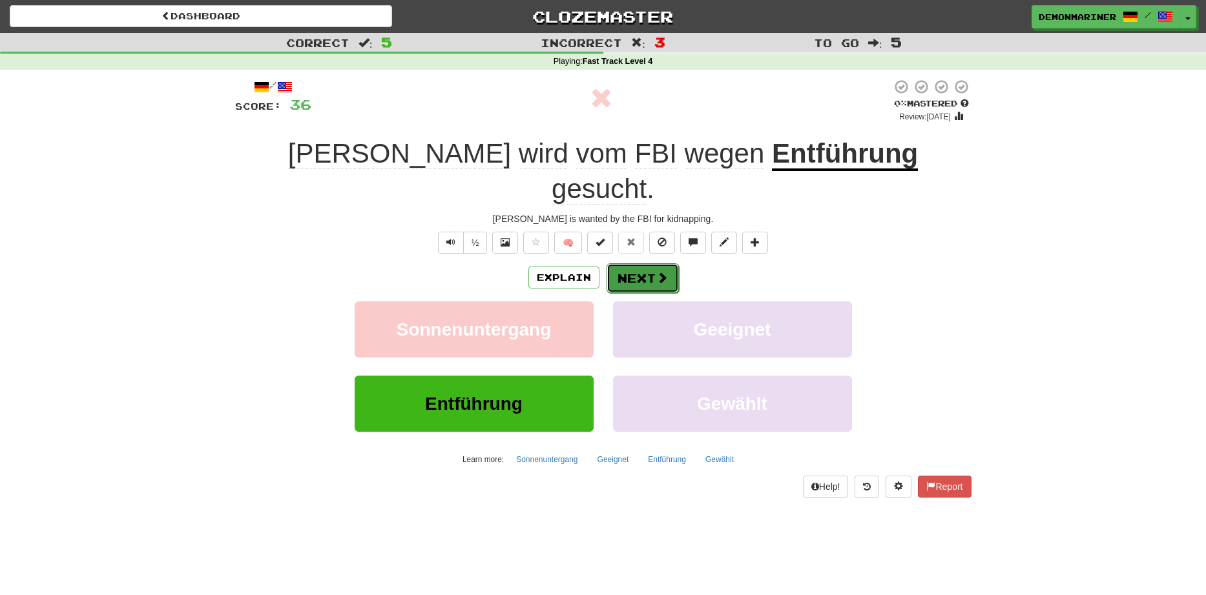
click at [649, 263] on button "Next" at bounding box center [642, 278] width 72 height 30
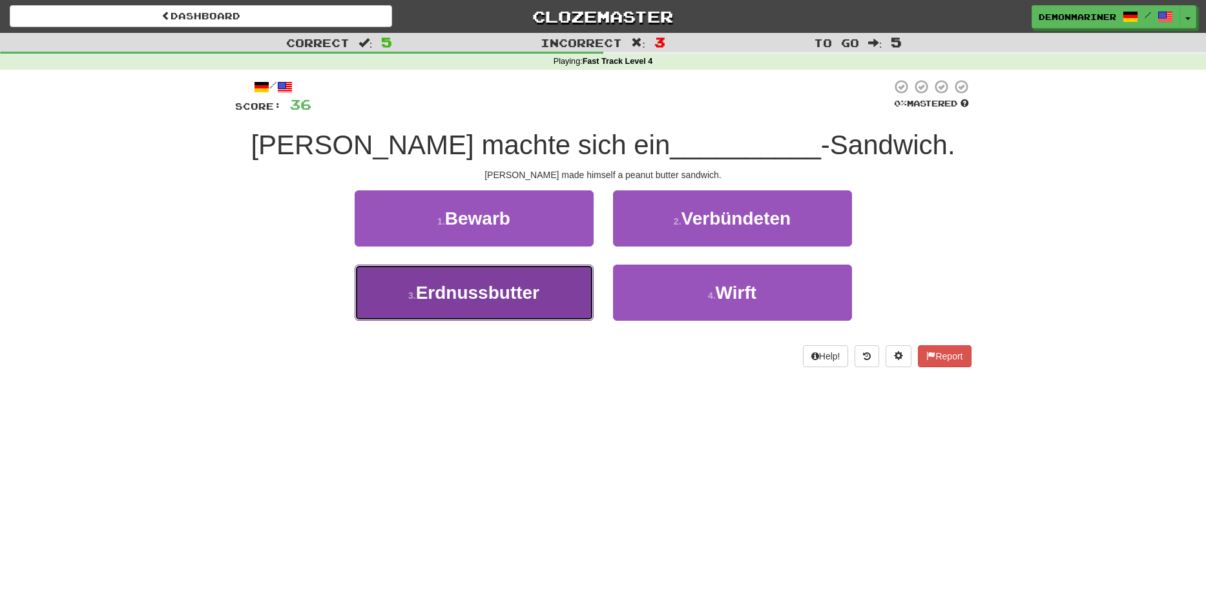
click at [452, 286] on span "Erdnussbutter" at bounding box center [477, 293] width 123 height 20
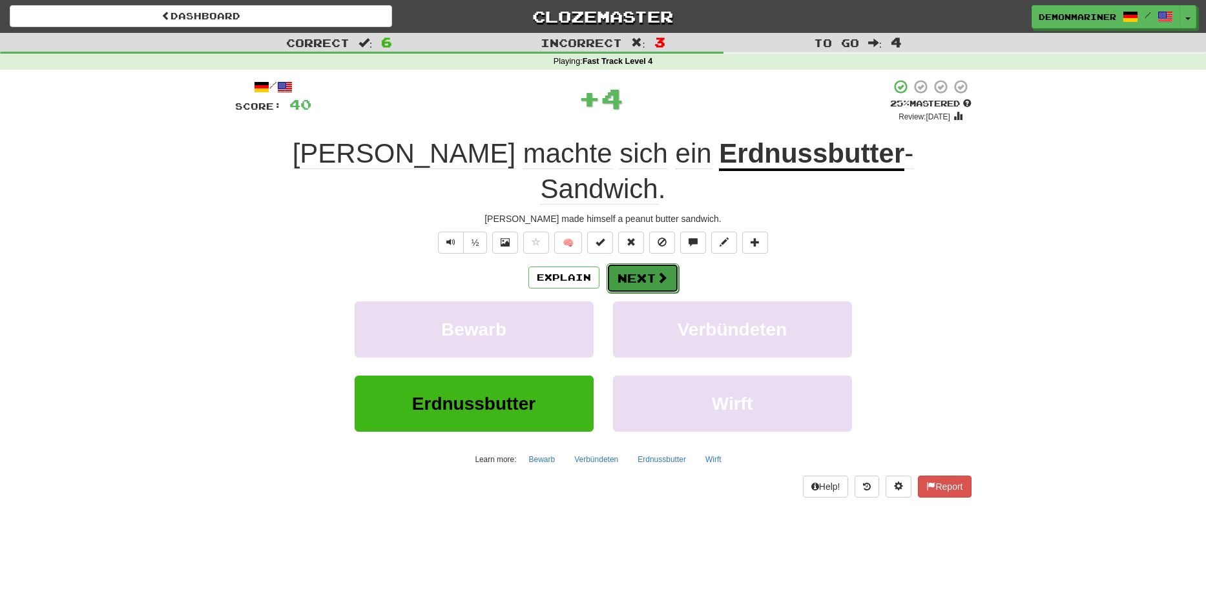
click at [615, 263] on button "Next" at bounding box center [642, 278] width 72 height 30
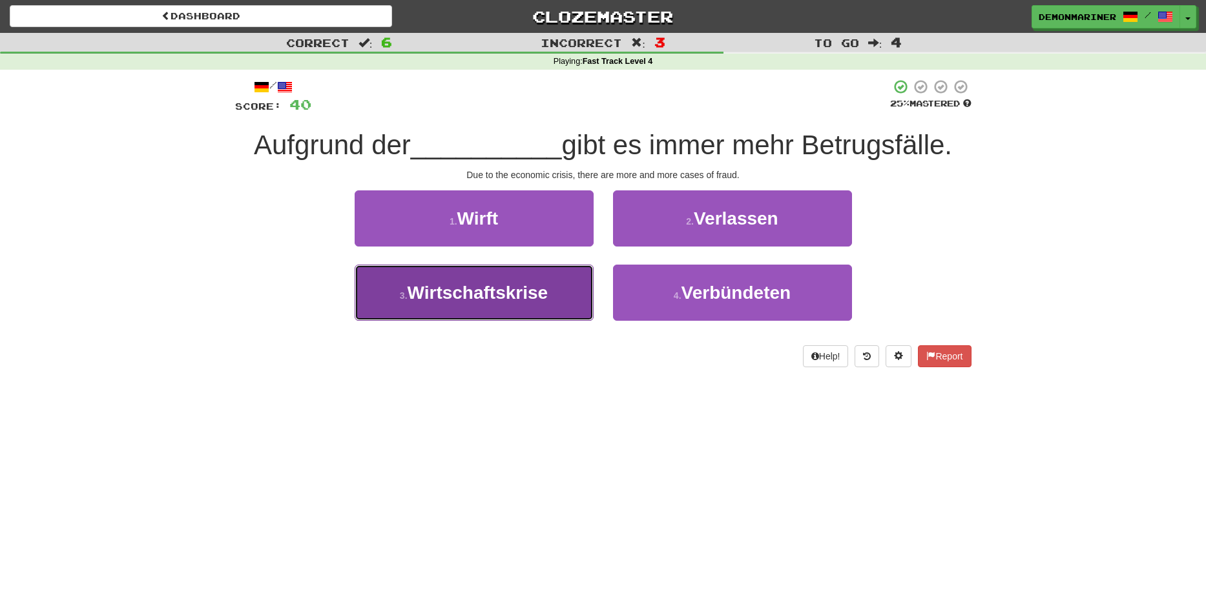
click at [430, 300] on span "Wirtschaftskrise" at bounding box center [477, 293] width 141 height 20
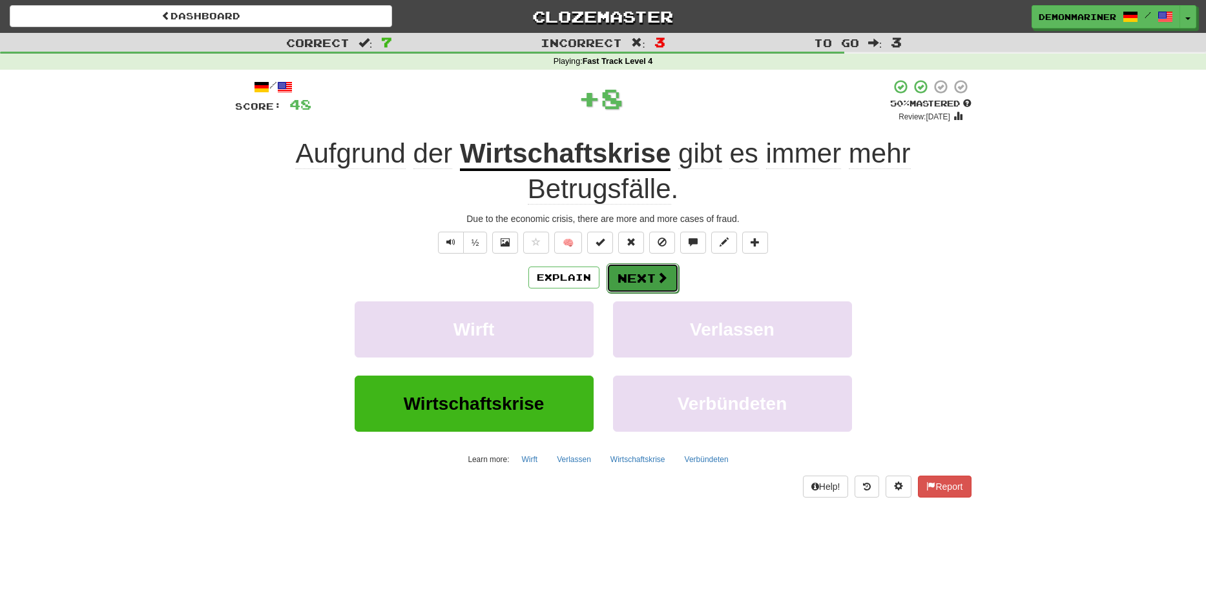
click at [626, 279] on button "Next" at bounding box center [642, 278] width 72 height 30
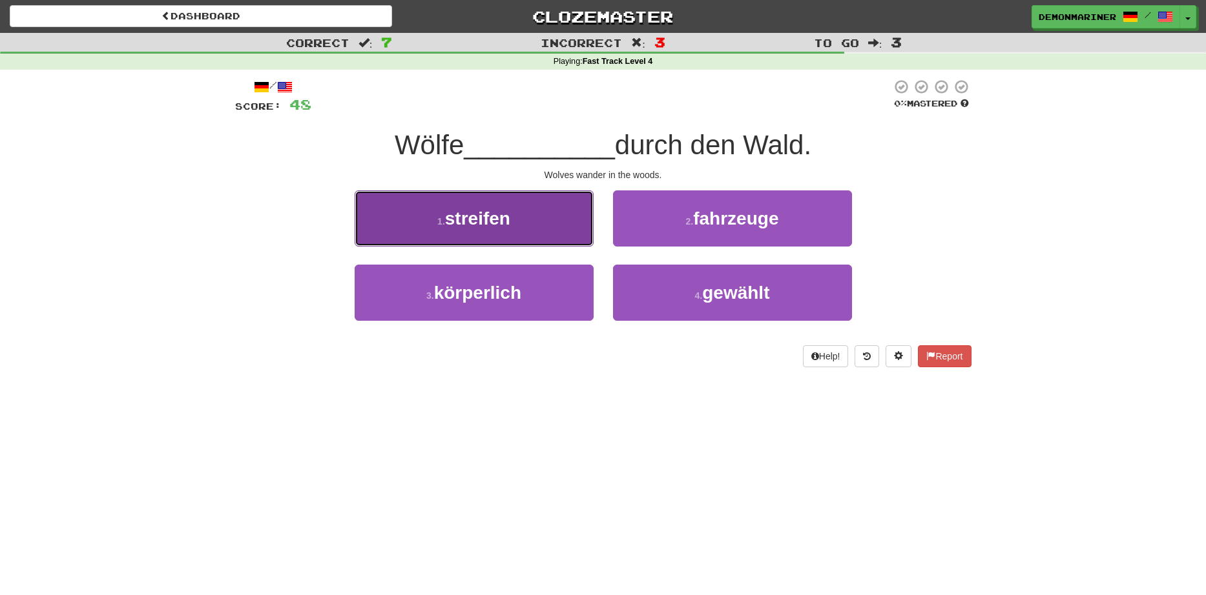
click at [462, 222] on span "streifen" at bounding box center [477, 219] width 65 height 20
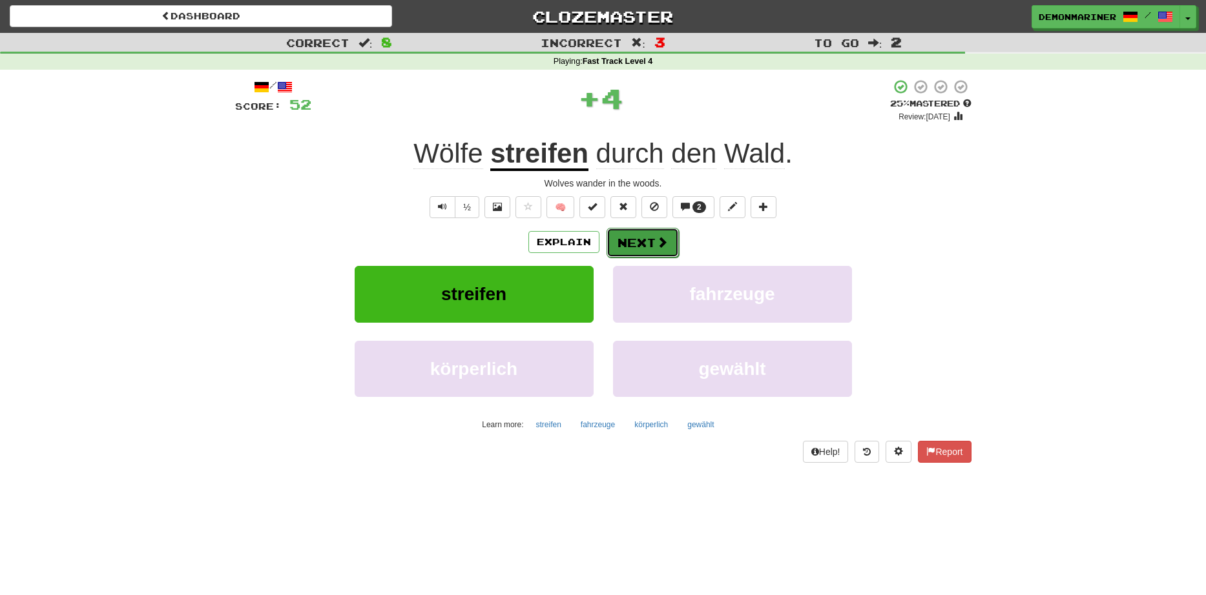
click at [635, 245] on button "Next" at bounding box center [642, 243] width 72 height 30
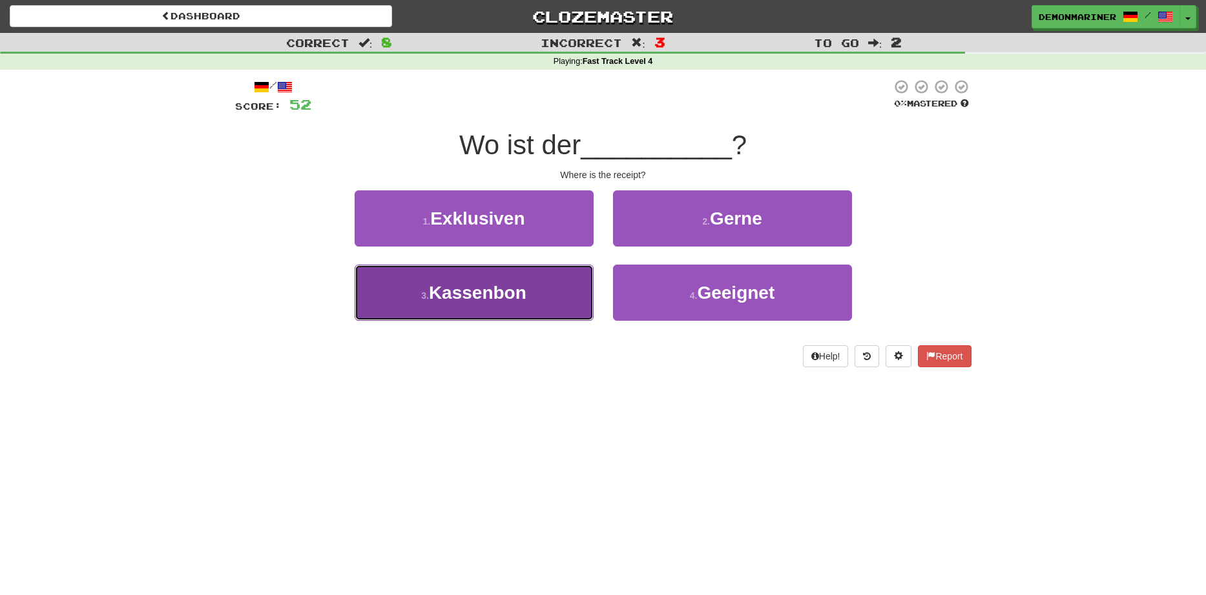
click at [440, 307] on button "3 . Kassenbon" at bounding box center [473, 293] width 239 height 56
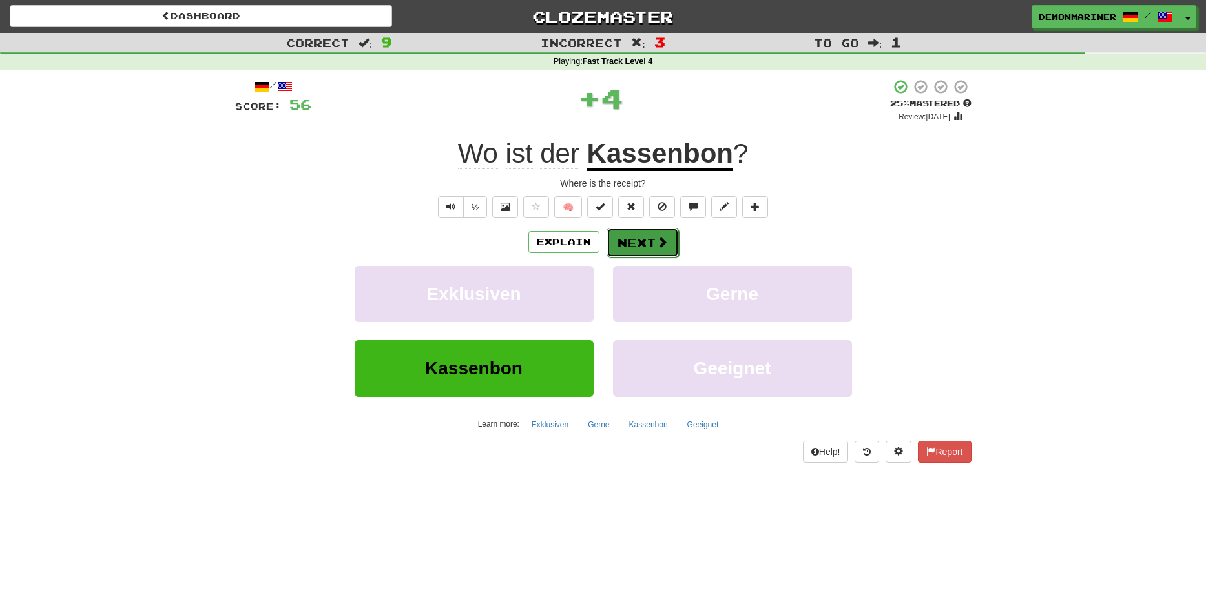
click at [640, 246] on button "Next" at bounding box center [642, 243] width 72 height 30
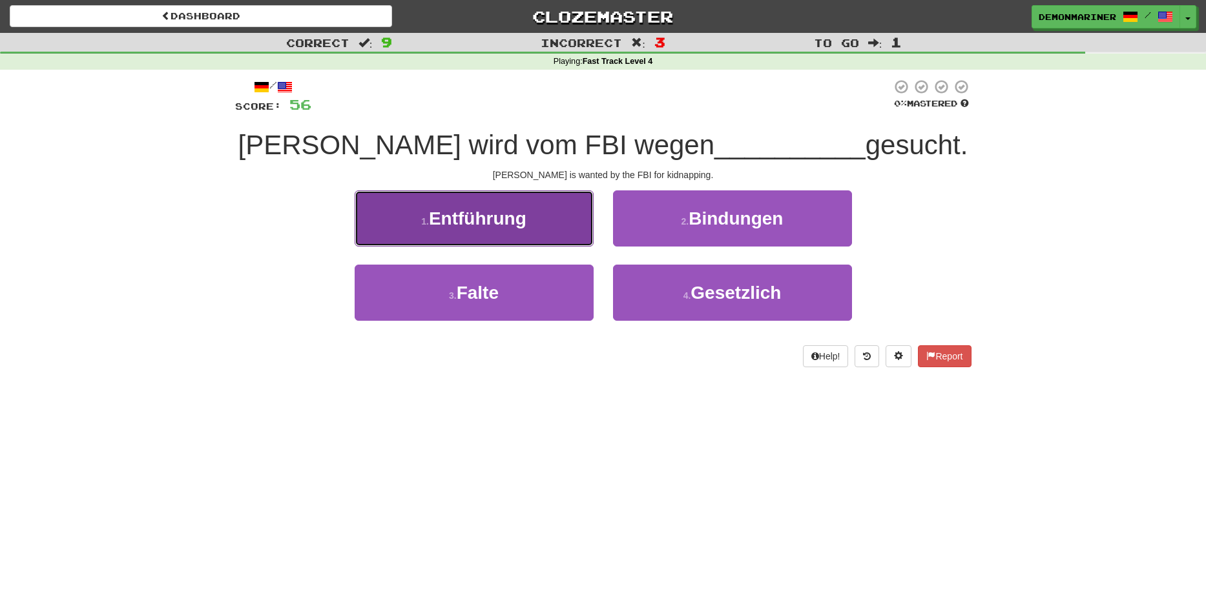
click at [480, 211] on span "Entführung" at bounding box center [478, 219] width 98 height 20
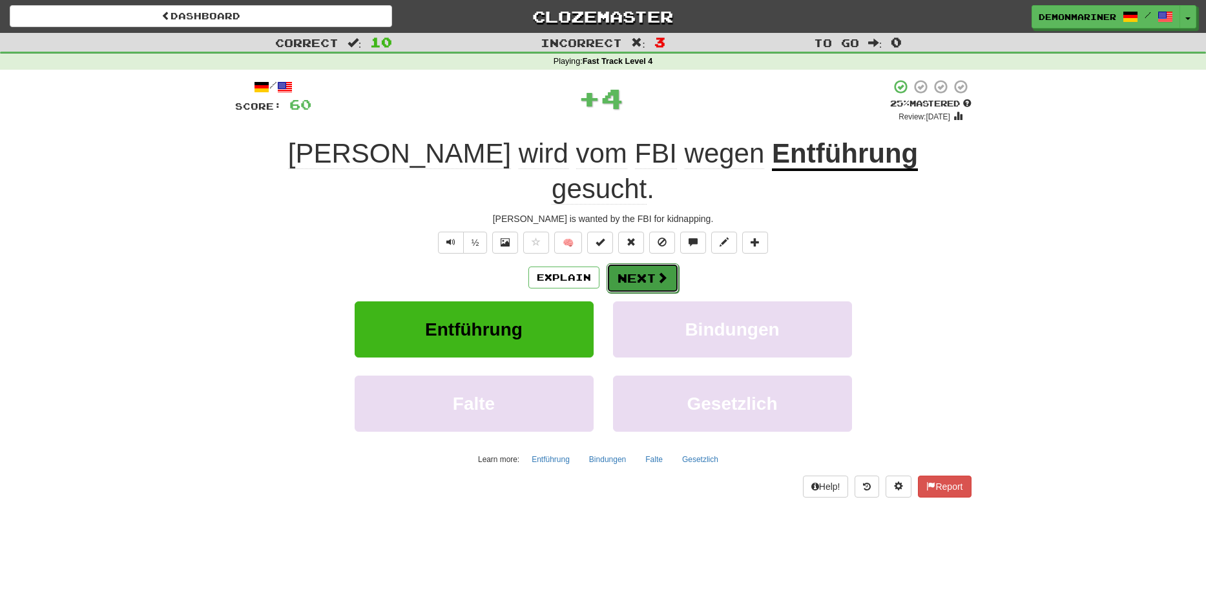
click at [642, 263] on button "Next" at bounding box center [642, 278] width 72 height 30
